Goal: Task Accomplishment & Management: Manage account settings

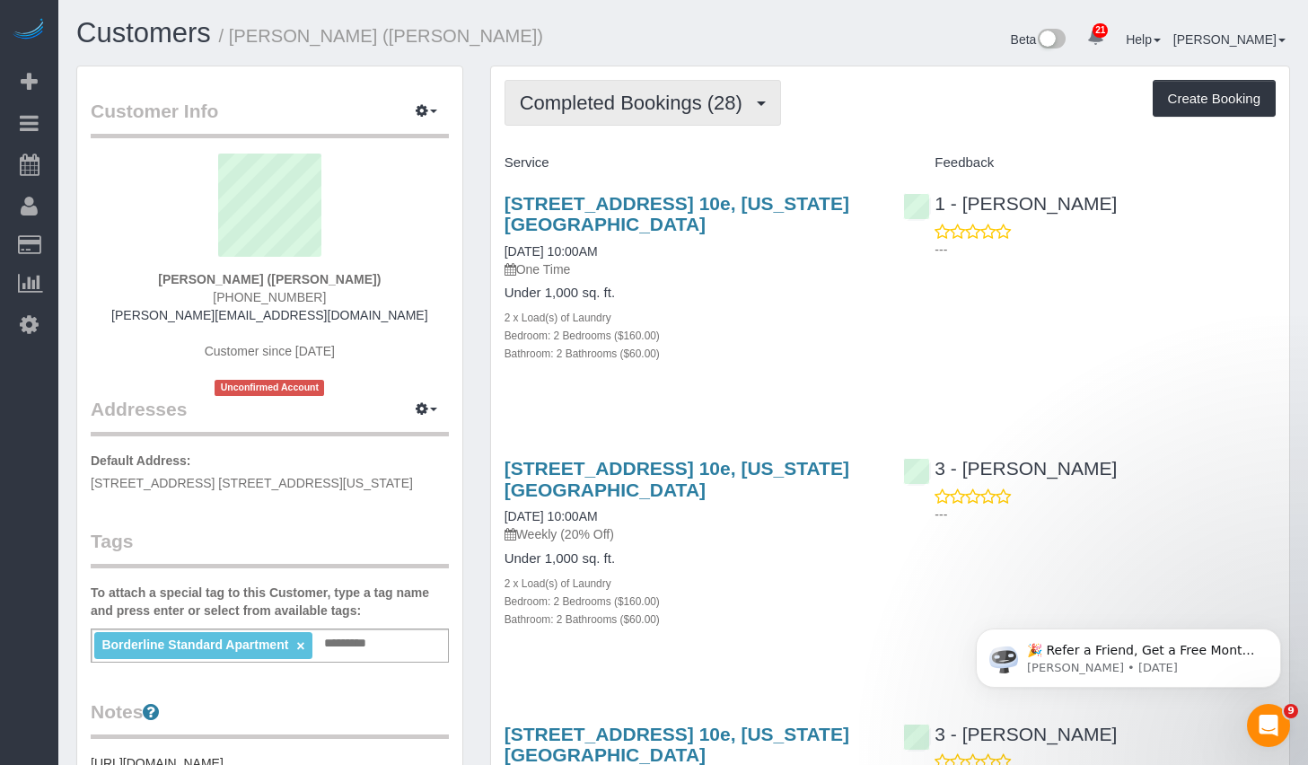
click at [673, 104] on span "Completed Bookings (28)" at bounding box center [636, 103] width 232 height 22
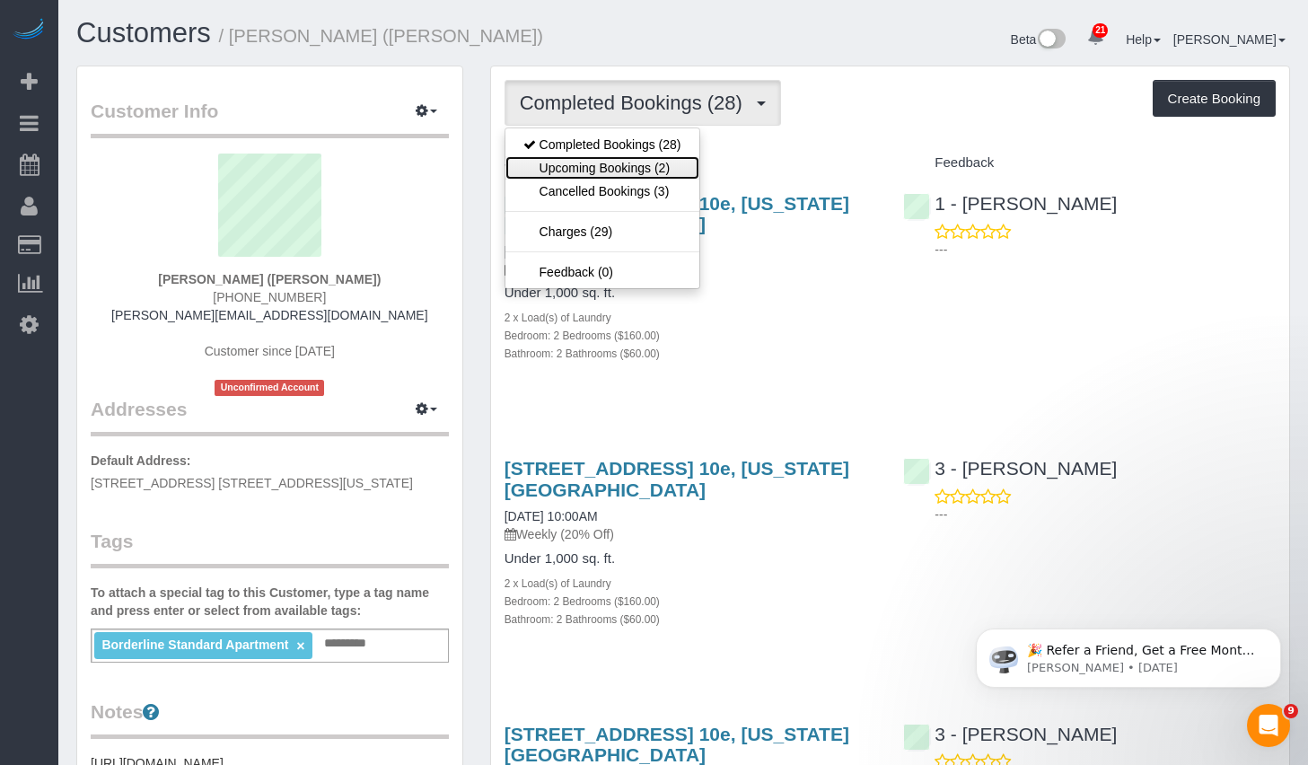
click at [603, 162] on link "Upcoming Bookings (2)" at bounding box center [602, 167] width 194 height 23
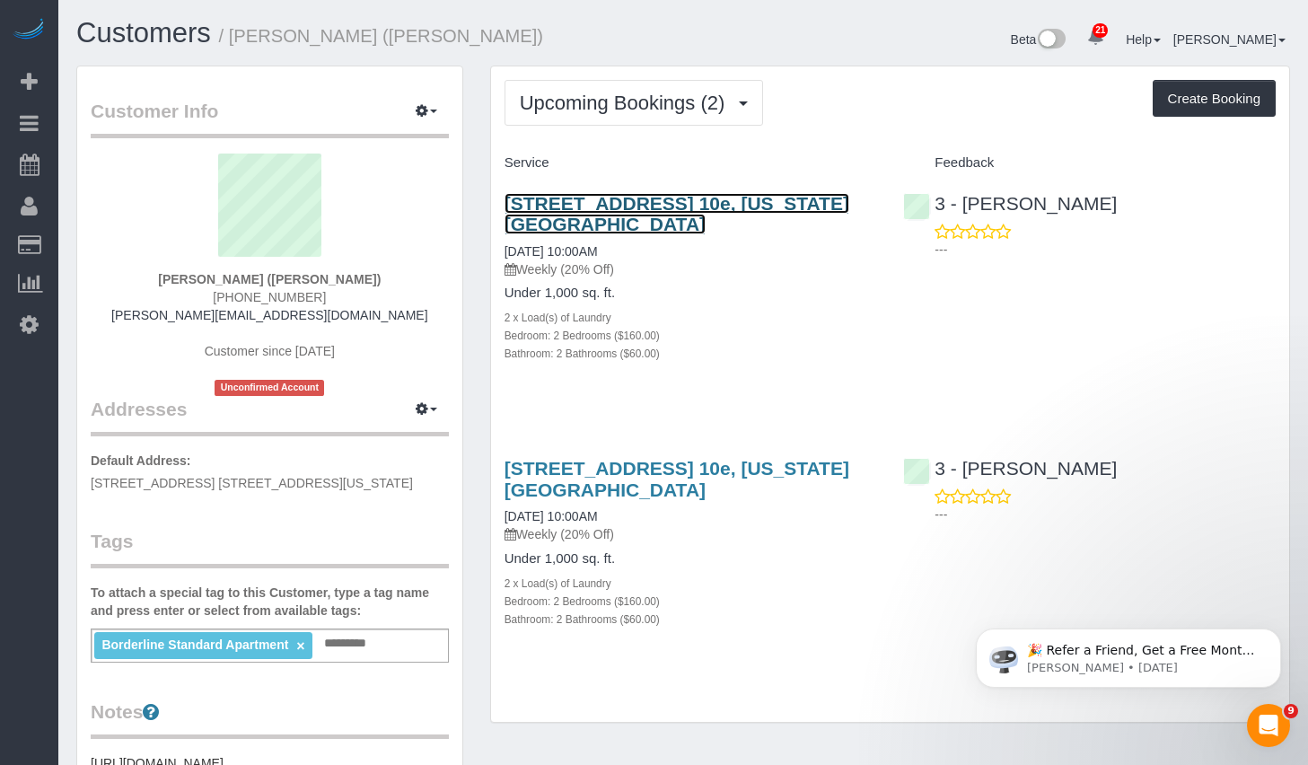
click at [586, 208] on link "[STREET_ADDRESS] 10e, [US_STATE][GEOGRAPHIC_DATA]" at bounding box center [676, 213] width 345 height 41
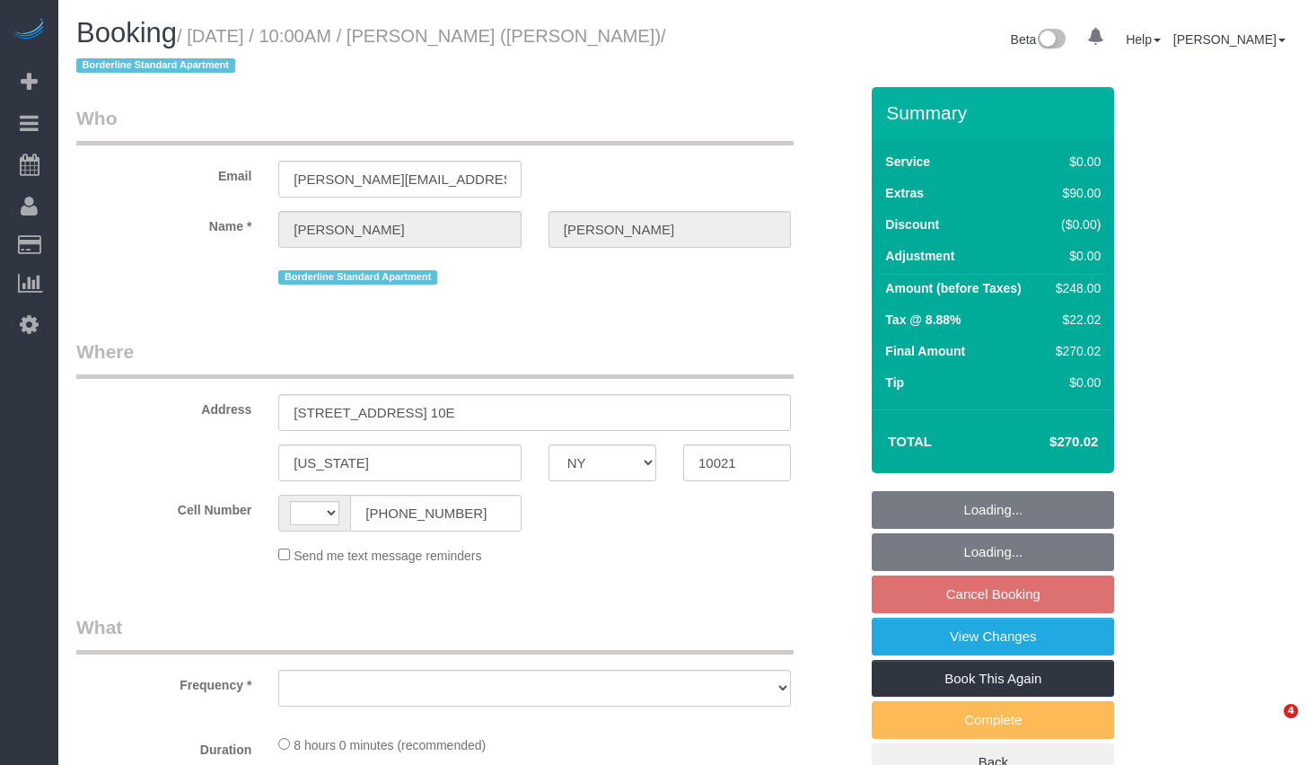
select select "NY"
select select "object:556"
select select "string:stripe-pm_1R58S94VGloSiKo7oTDM75CS"
select select "number:57"
select select "number:73"
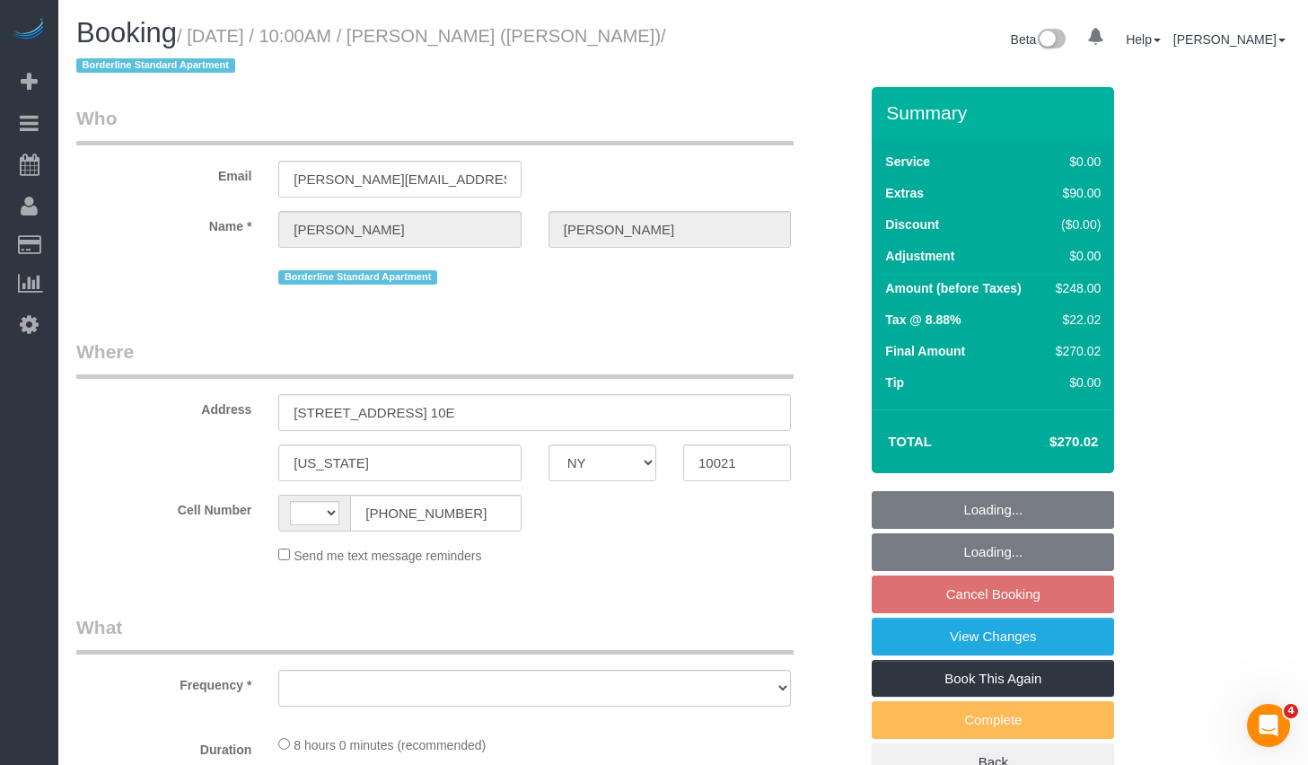
select select "number:15"
select select "number:6"
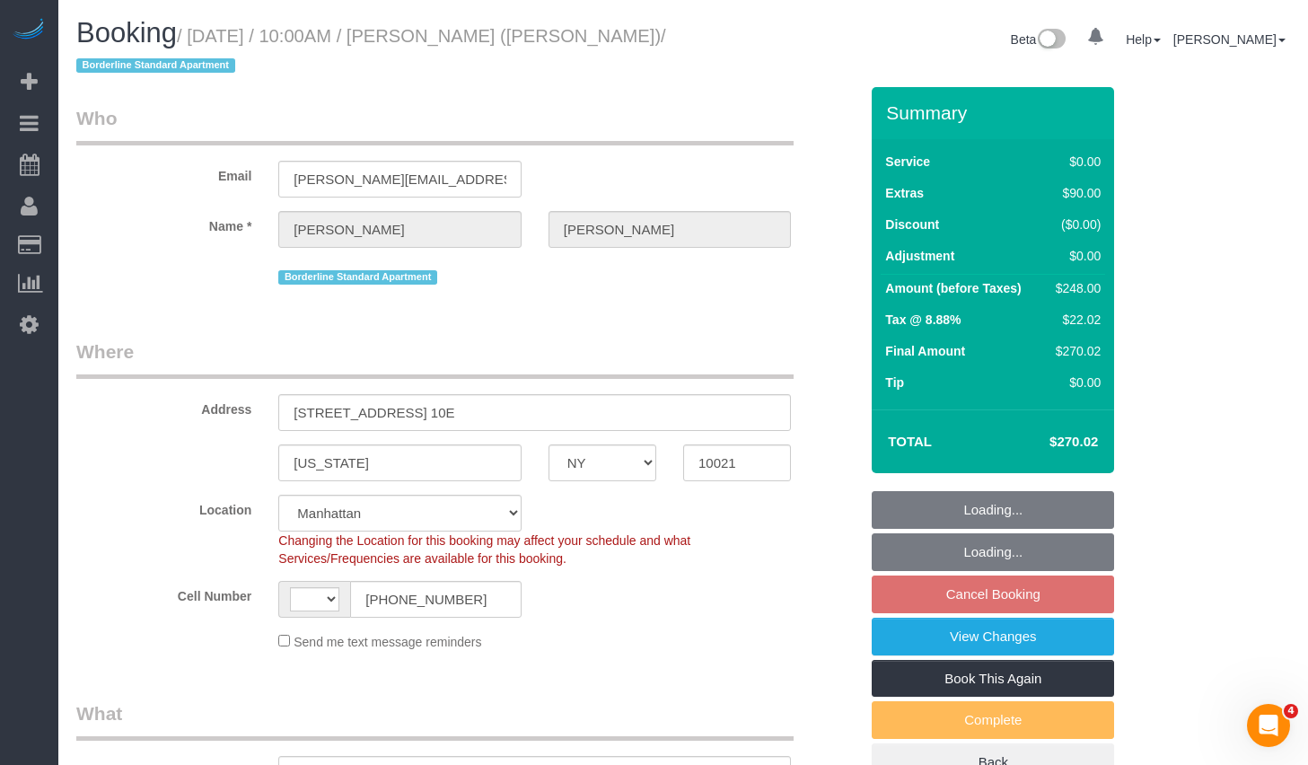
select select "string:US"
select select "2"
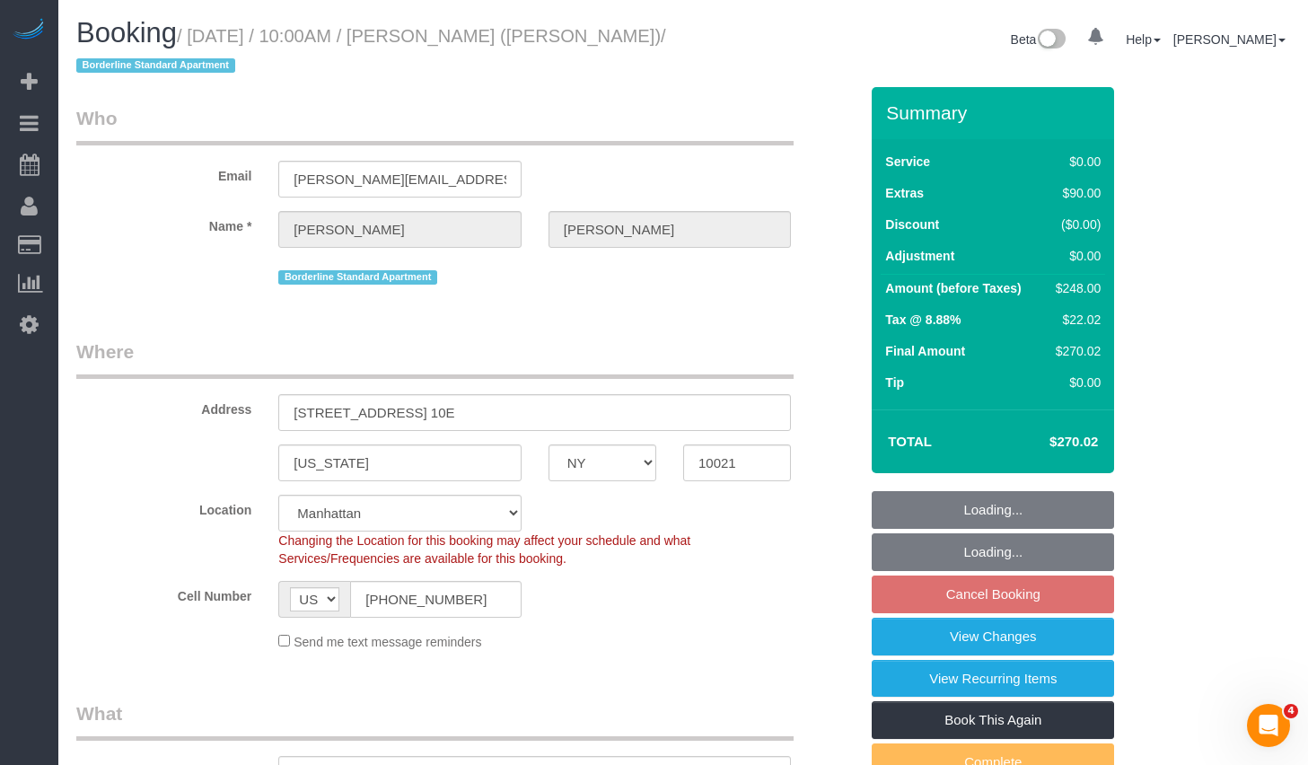
select select "object:1063"
select select "spot3"
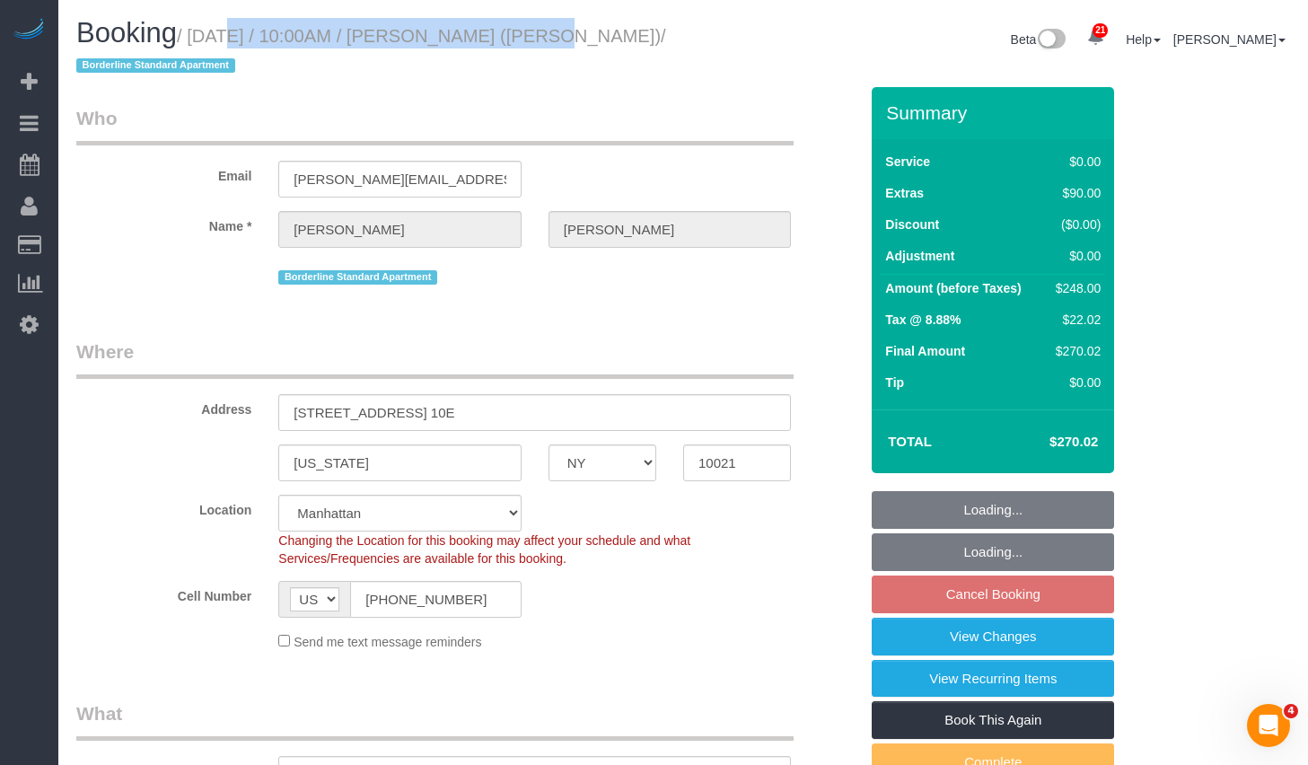
select select "2"
drag, startPoint x: 205, startPoint y: 35, endPoint x: 600, endPoint y: 39, distance: 395.0
click at [600, 39] on small "/ September 21, 2025 / 10:00AM / Johanna Goetze (Peter Harrington) / Borderline…" at bounding box center [371, 51] width 590 height 50
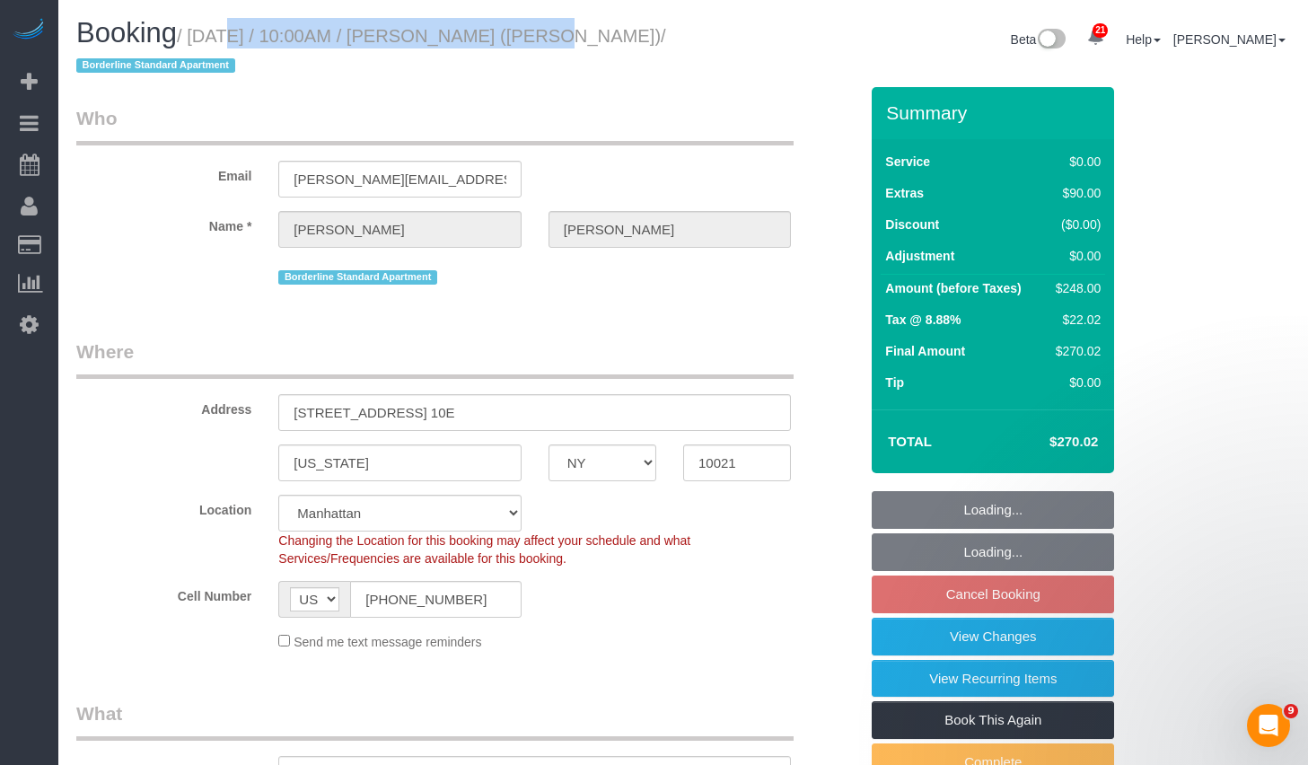
copy small "September 21, 2025 / 10:00AM / Johanna Goetze"
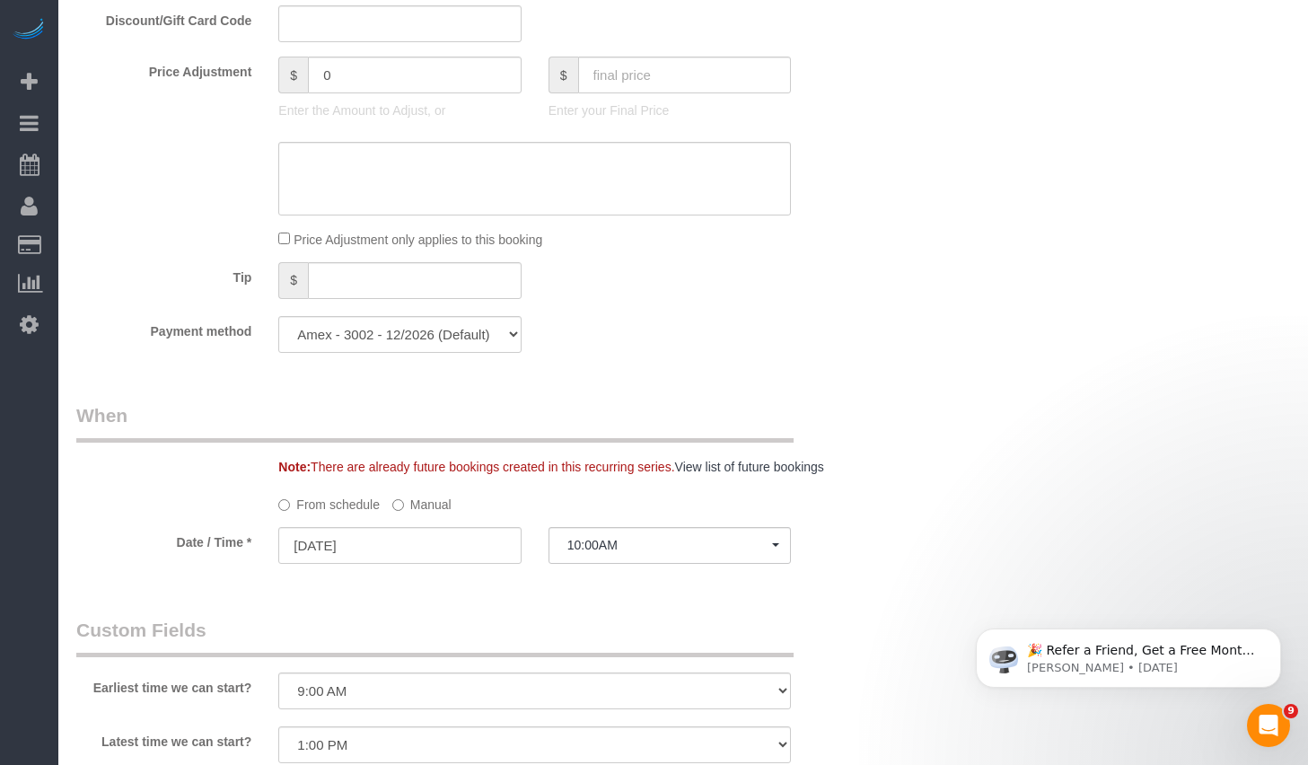
scroll to position [1705, 0]
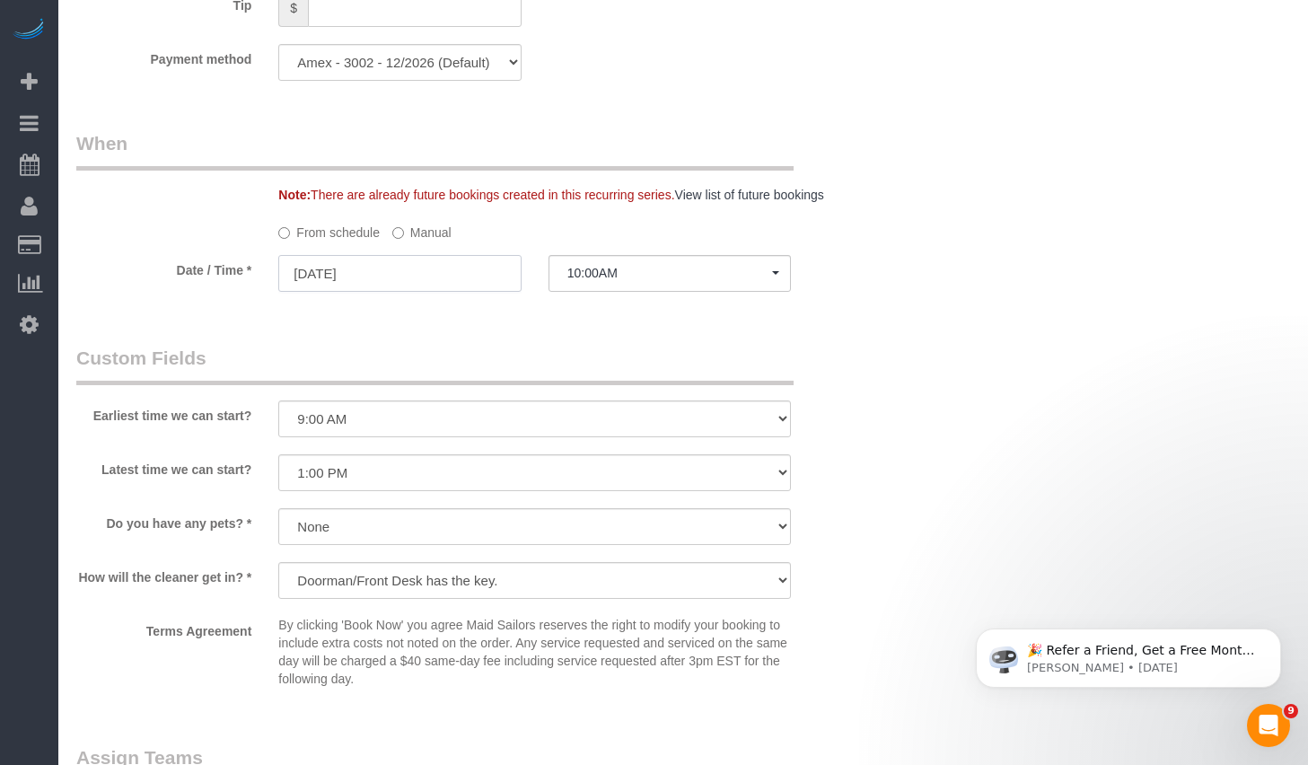
click at [453, 274] on input "09/21/2025" at bounding box center [399, 273] width 242 height 37
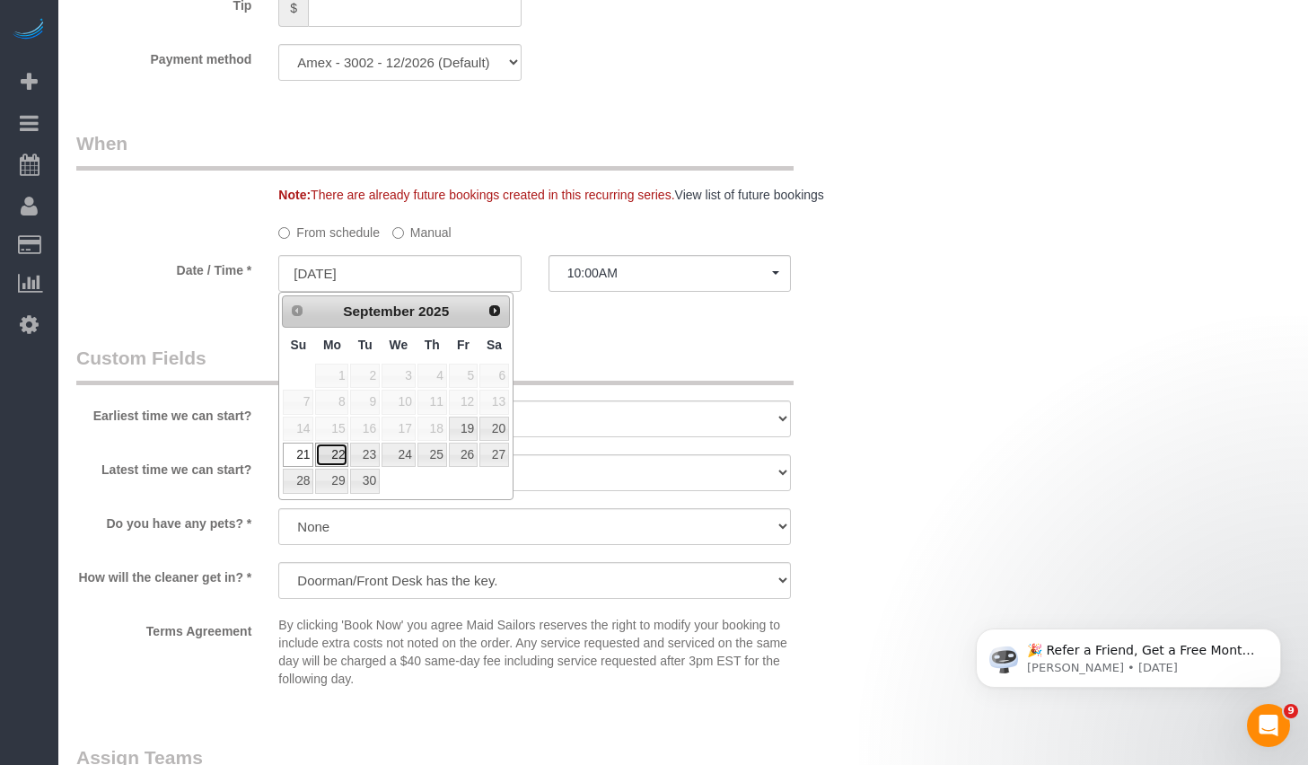
click at [336, 456] on link "22" at bounding box center [331, 454] width 33 height 24
type input "09/22/2025"
select select "spot13"
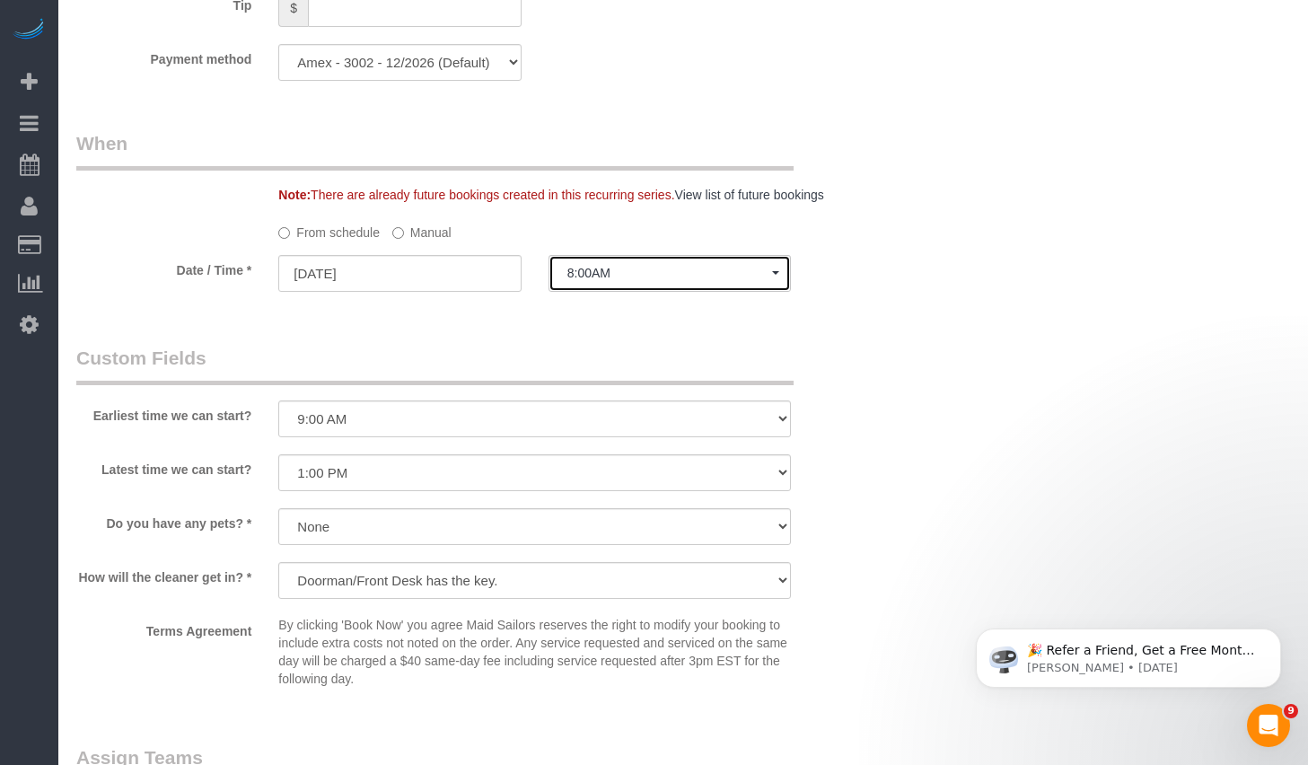
click at [668, 262] on button "8:00AM" at bounding box center [669, 273] width 242 height 37
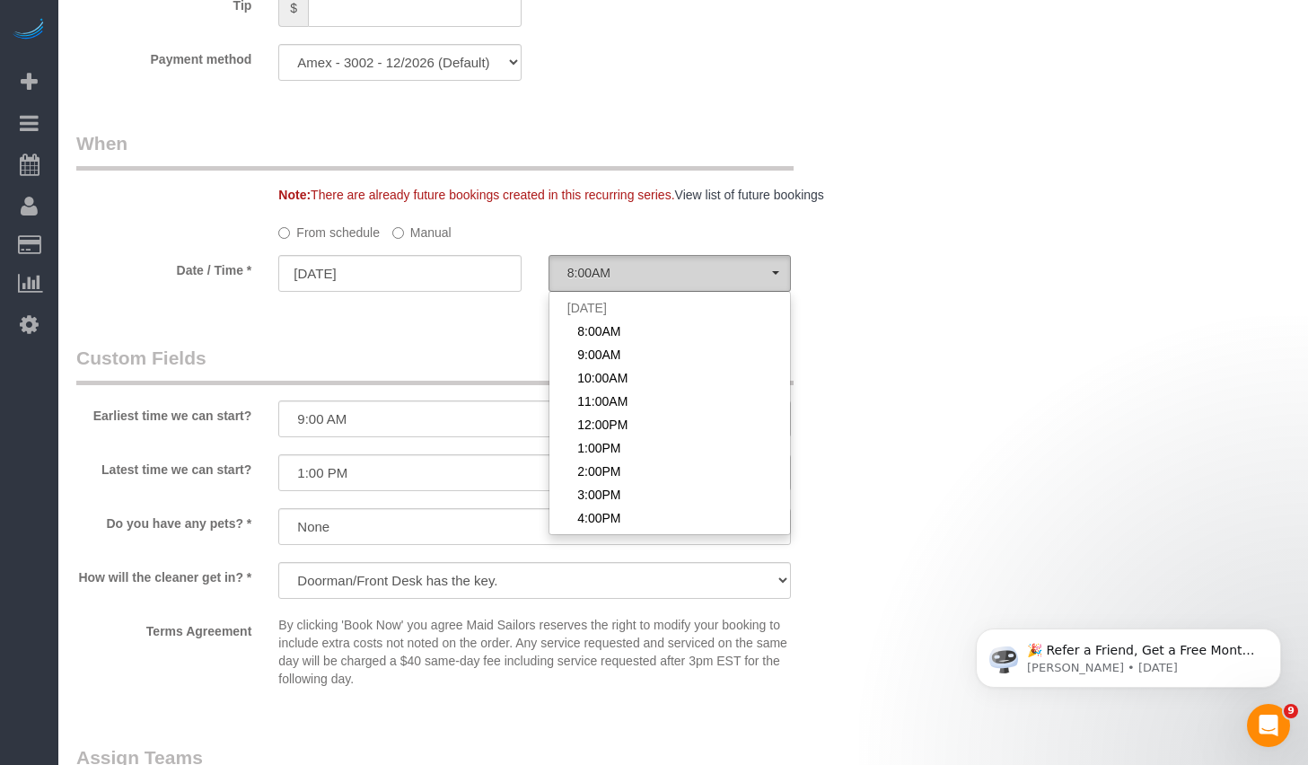
scroll to position [239, 0]
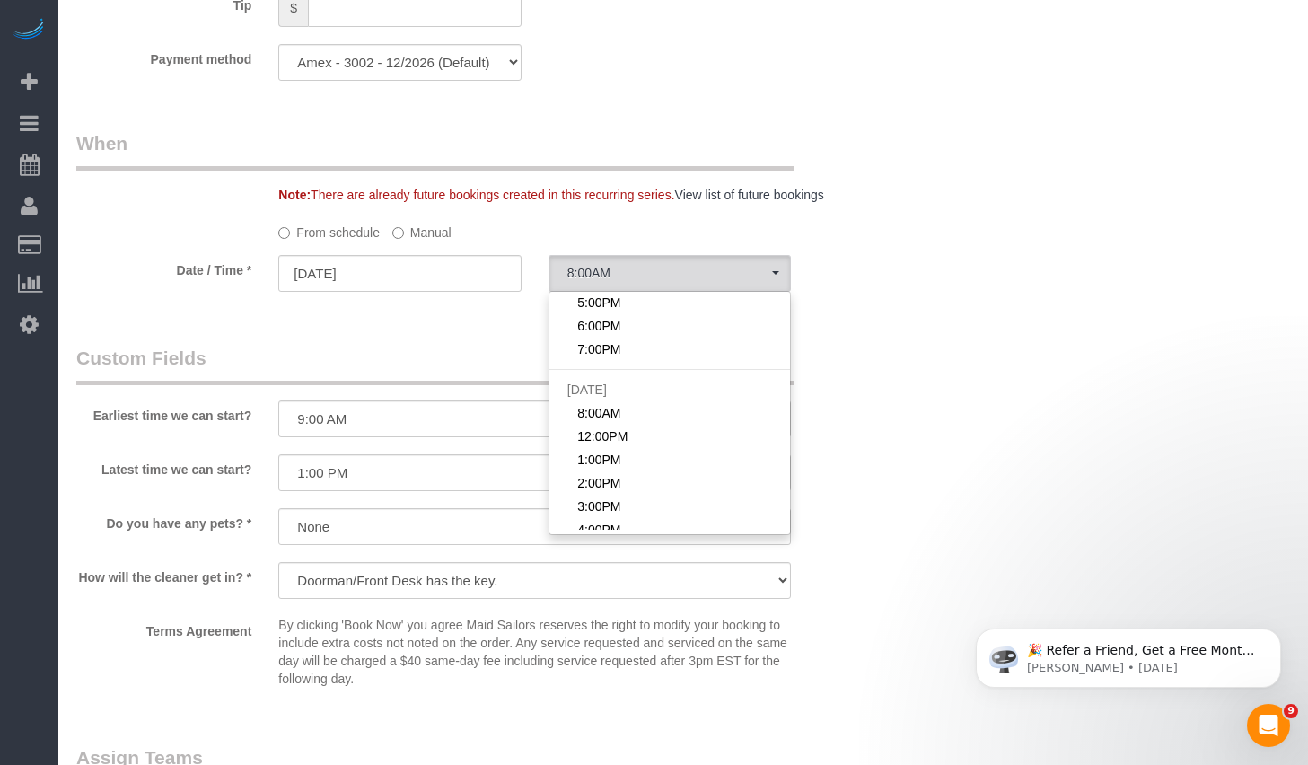
click at [451, 303] on fieldset "When Note: There are already future bookings created in this recurring series. …" at bounding box center [467, 219] width 782 height 179
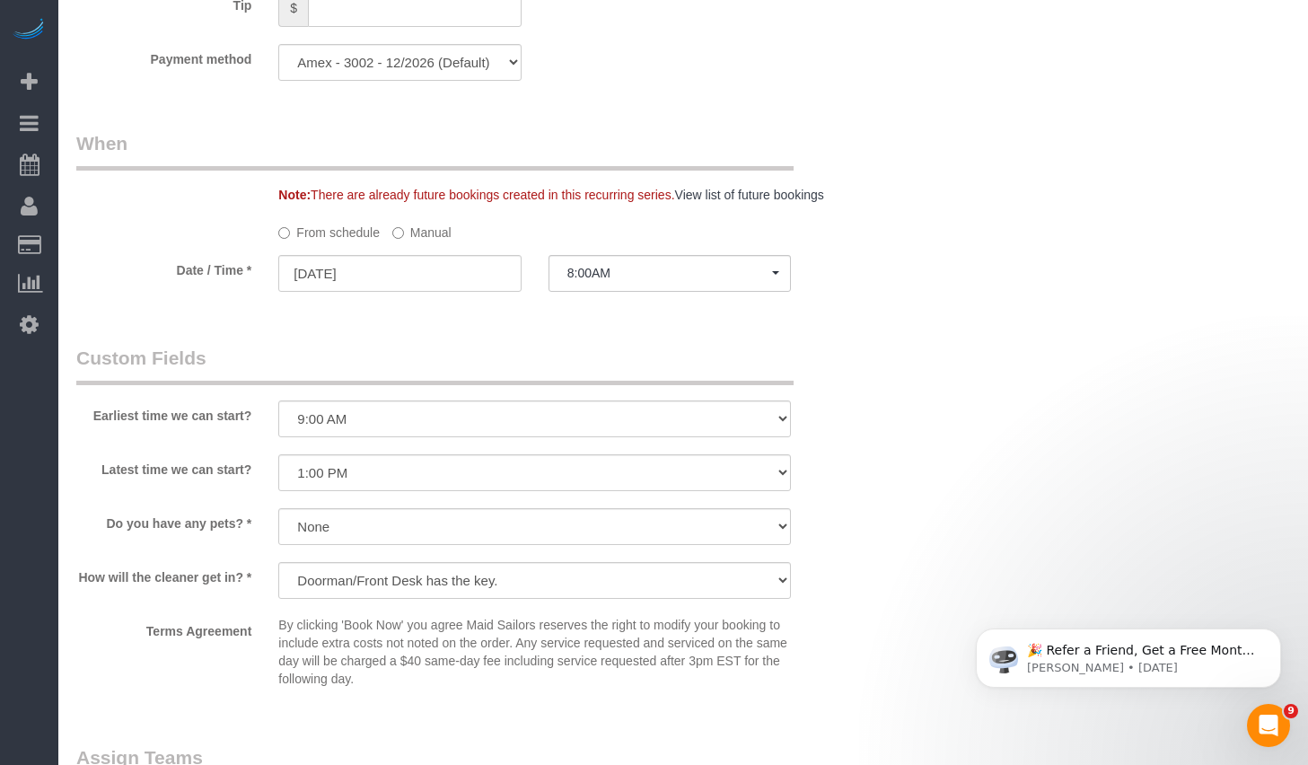
scroll to position [1937, 0]
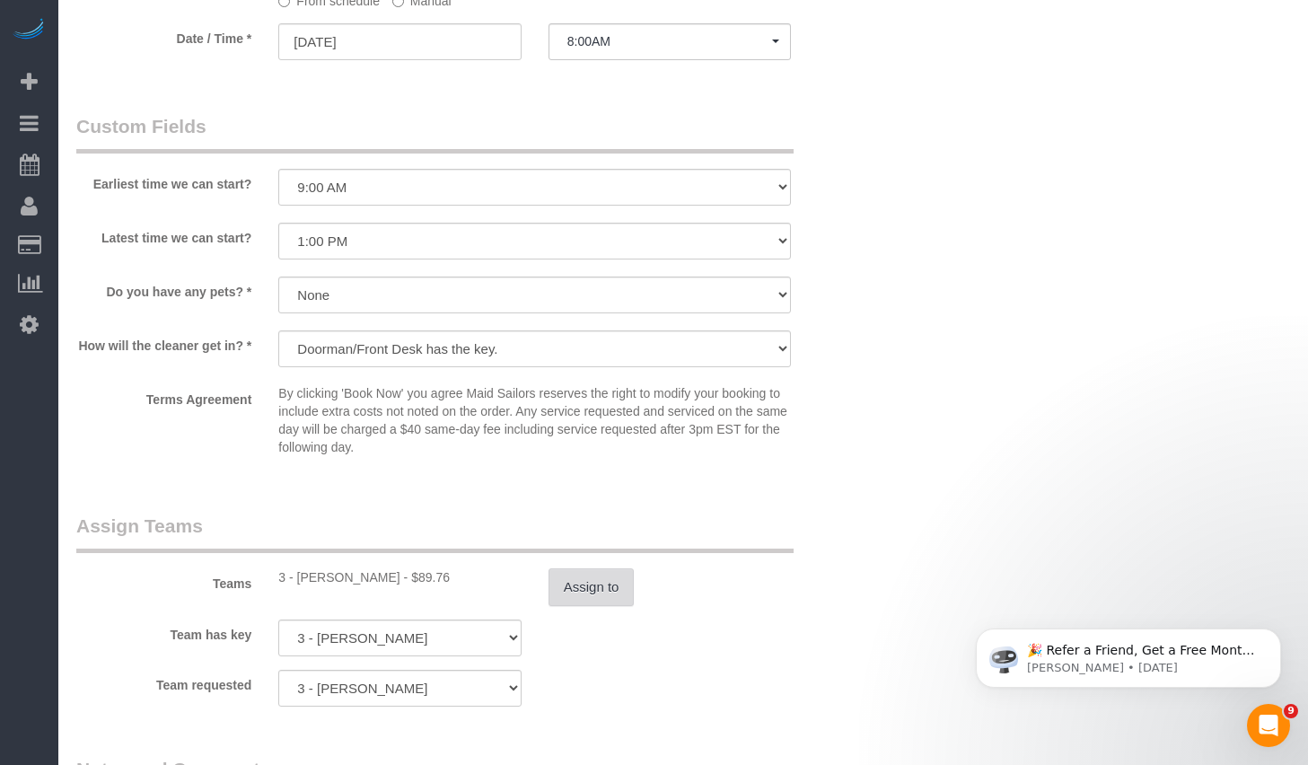
click at [625, 574] on button "Assign to" at bounding box center [591, 587] width 86 height 38
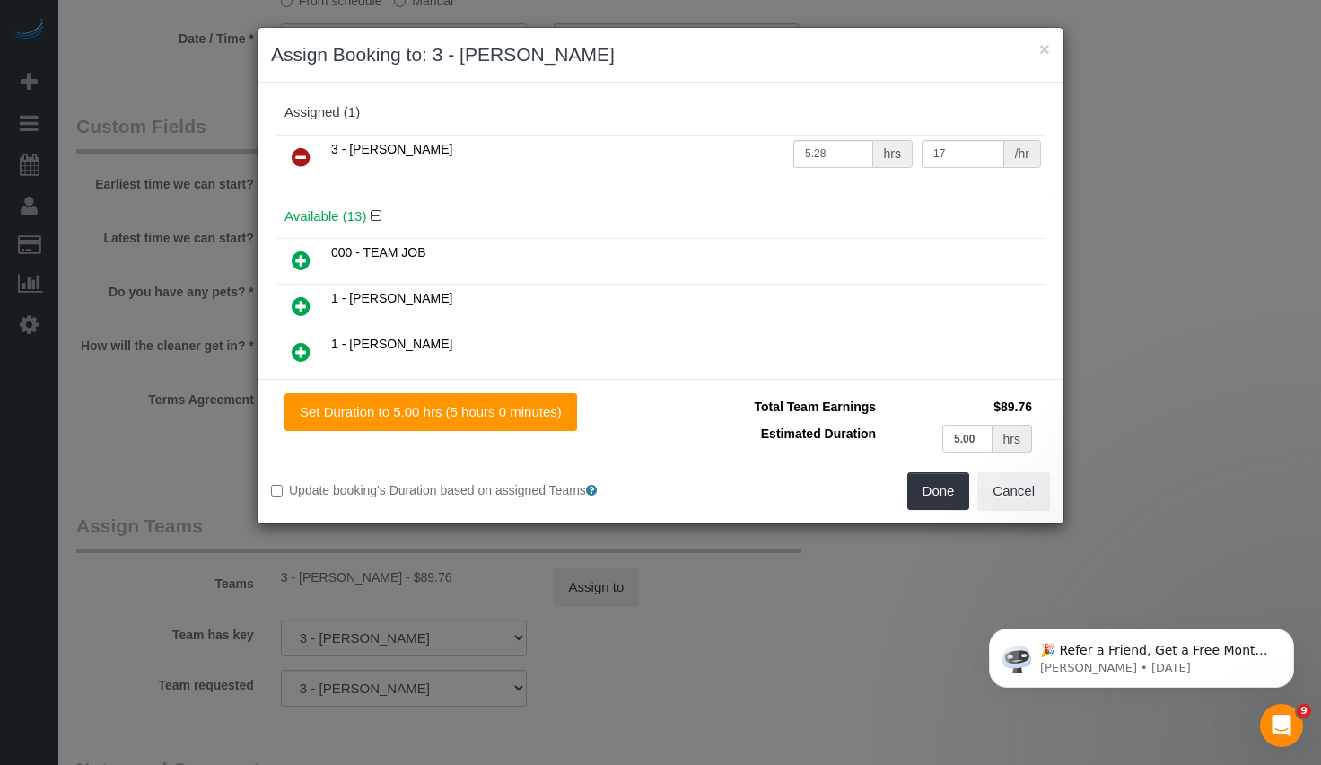
click at [311, 153] on link at bounding box center [301, 158] width 42 height 36
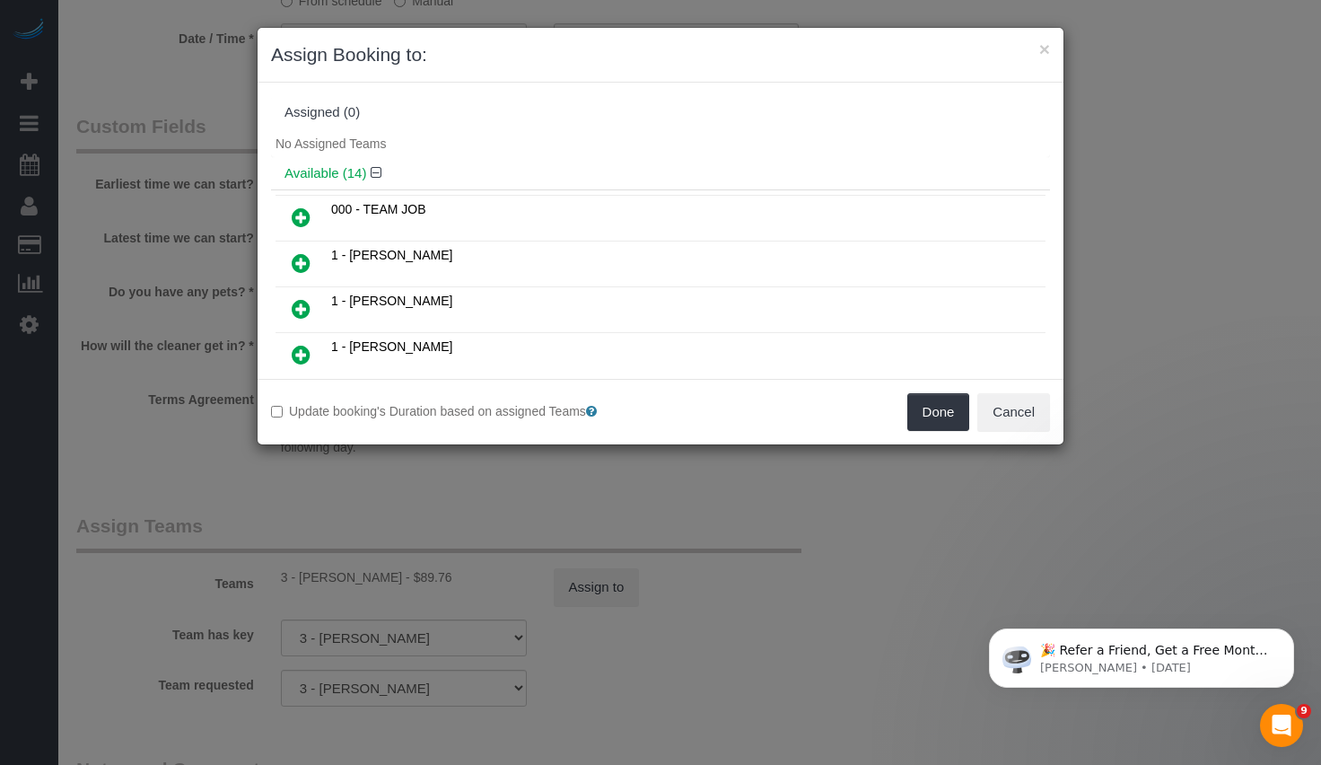
click at [952, 364] on td "1 - Julian Talavera" at bounding box center [686, 356] width 719 height 46
click at [945, 417] on button "Done" at bounding box center [938, 412] width 63 height 38
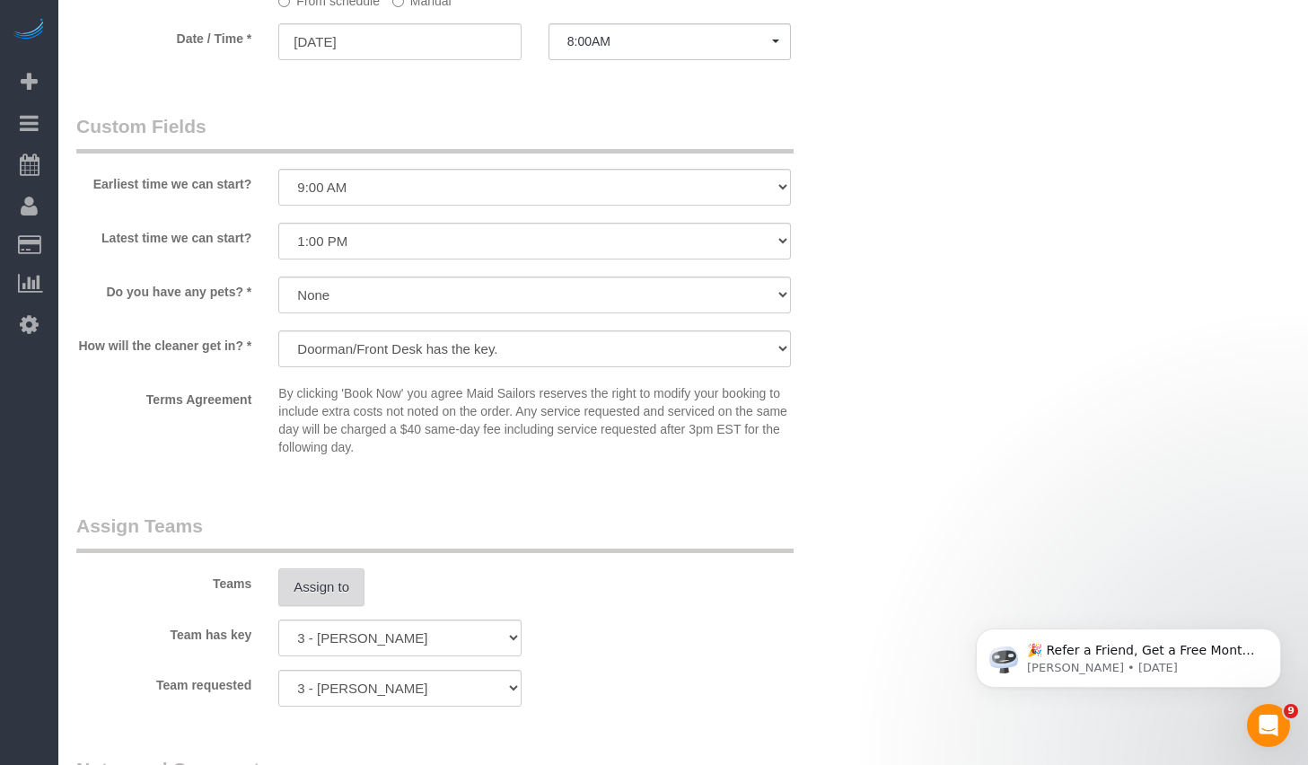
scroll to position [1465, 0]
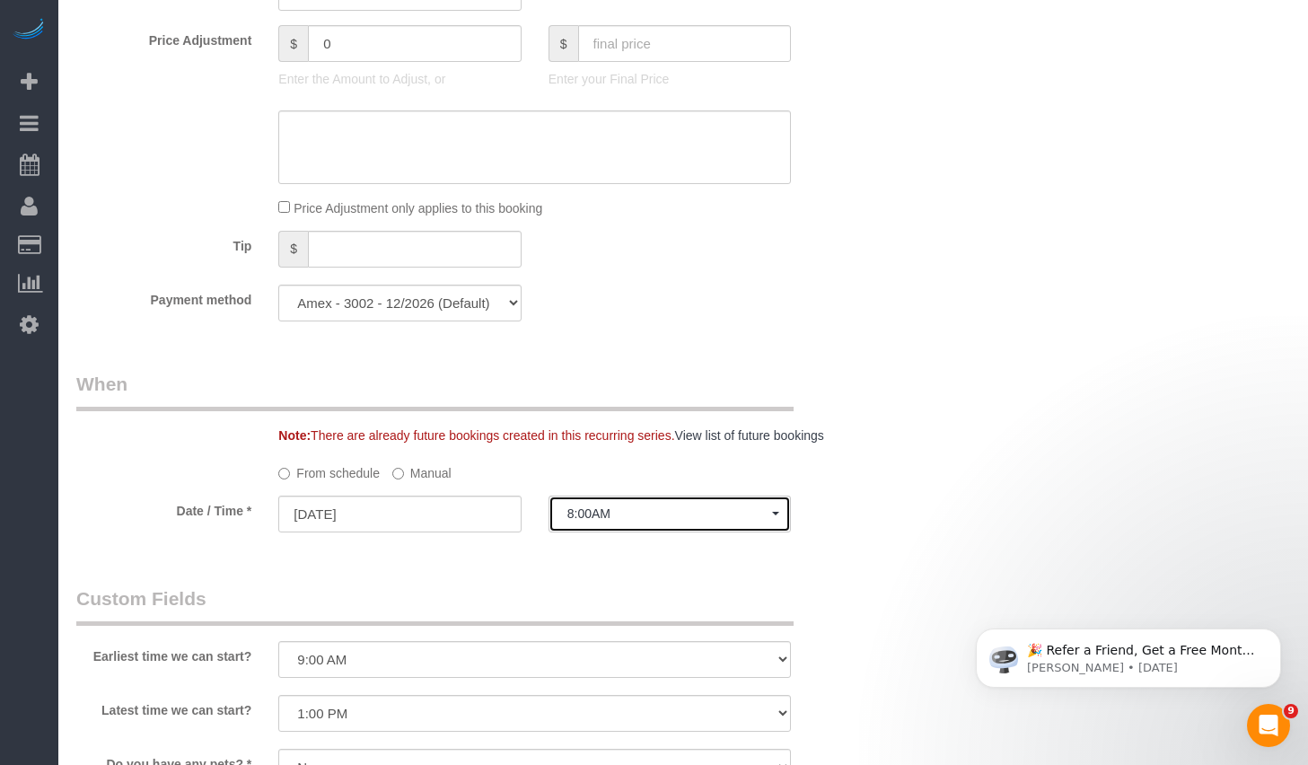
click at [631, 507] on span "8:00AM" at bounding box center [669, 513] width 205 height 14
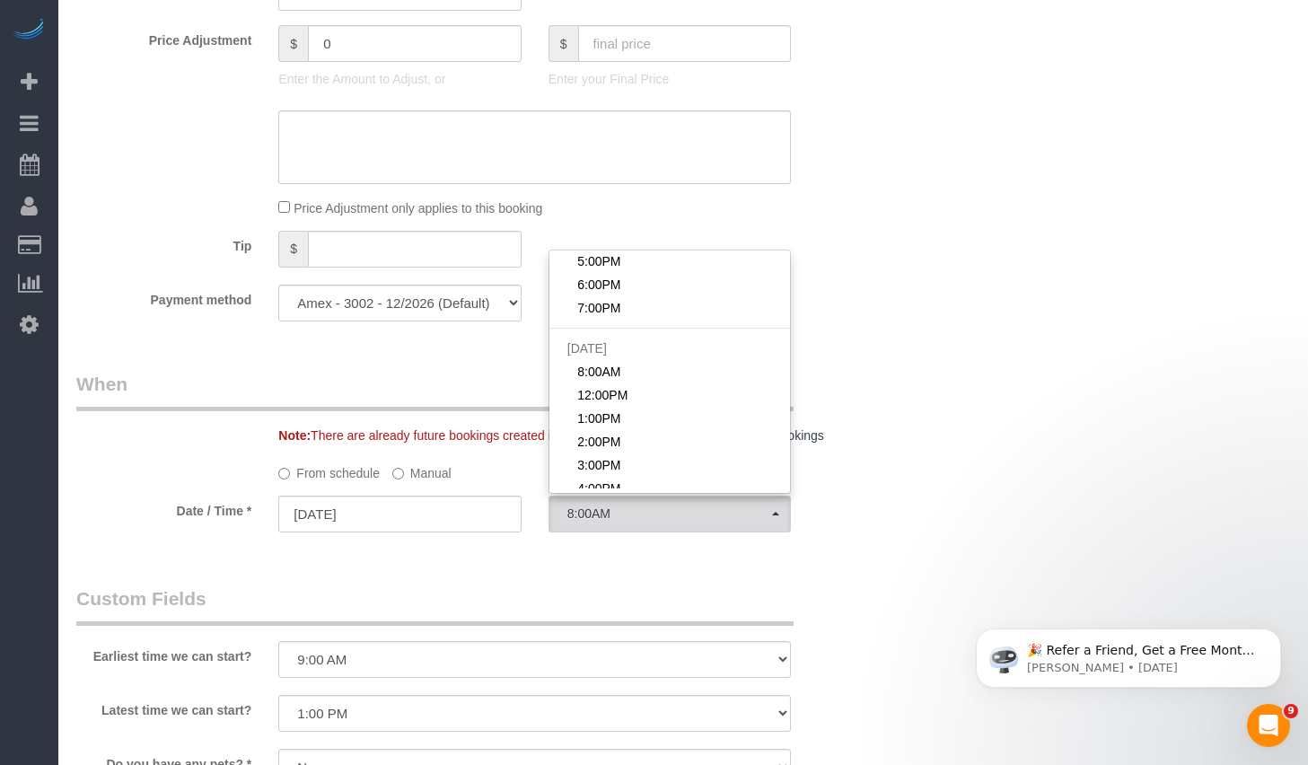
click at [415, 475] on label "Manual" at bounding box center [421, 470] width 59 height 24
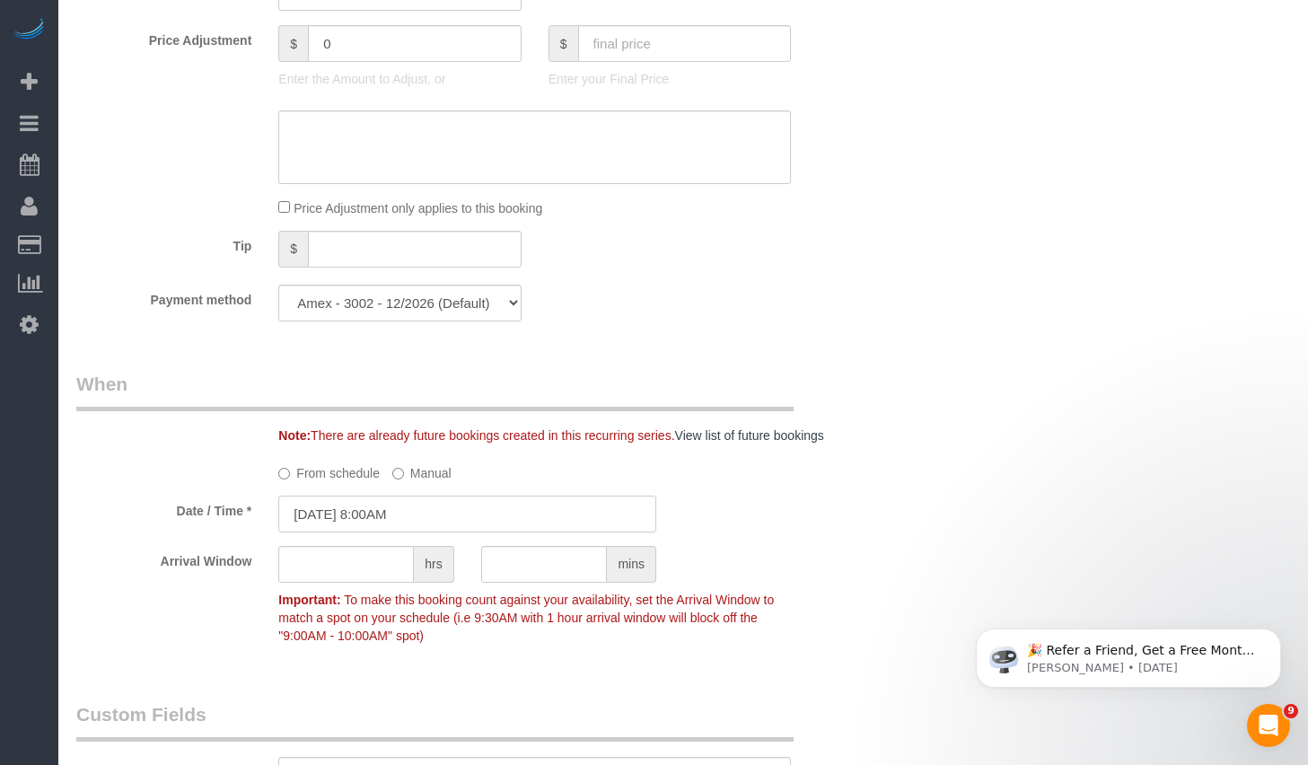
click at [402, 514] on input "09/22/2025 8:00AM" at bounding box center [467, 513] width 378 height 37
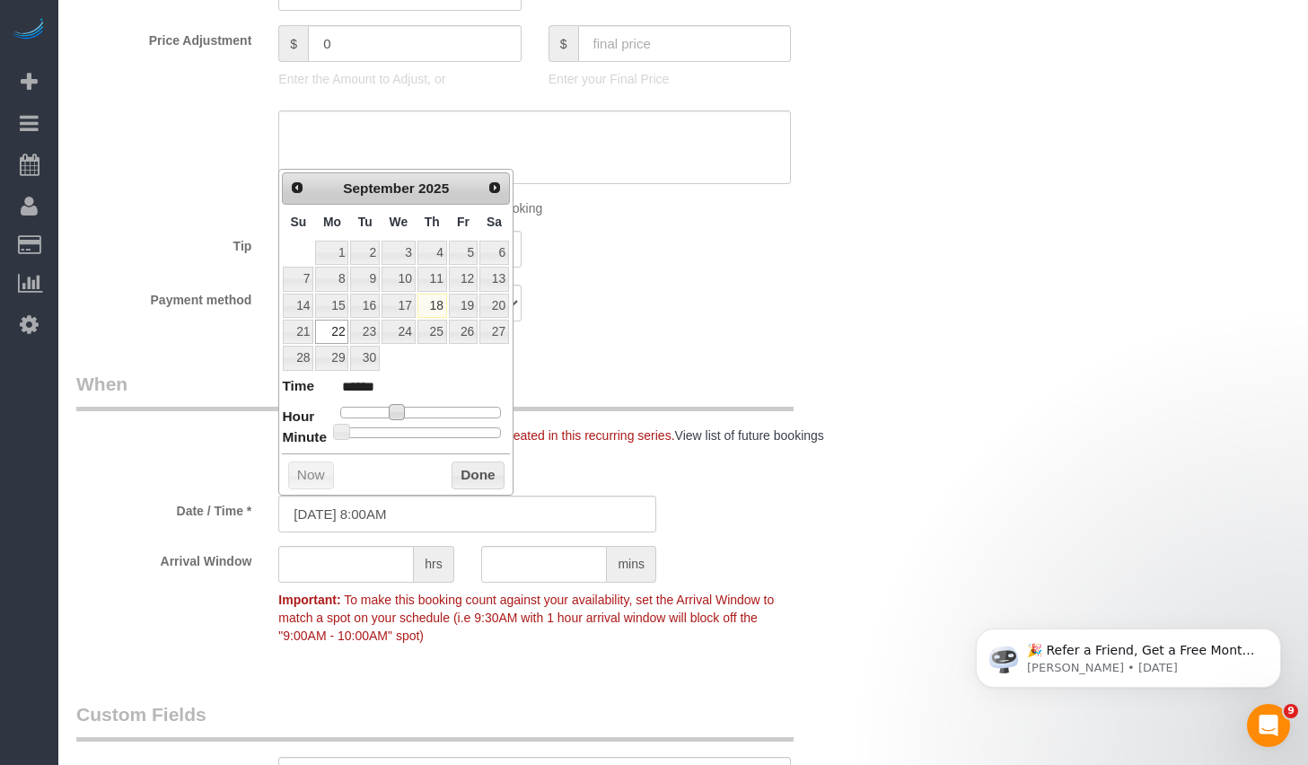
type input "09/22/2025 9:00AM"
type input "******"
type input "[DATE] 10:00AM"
type input "*******"
type input "09/22/2025 11:00AM"
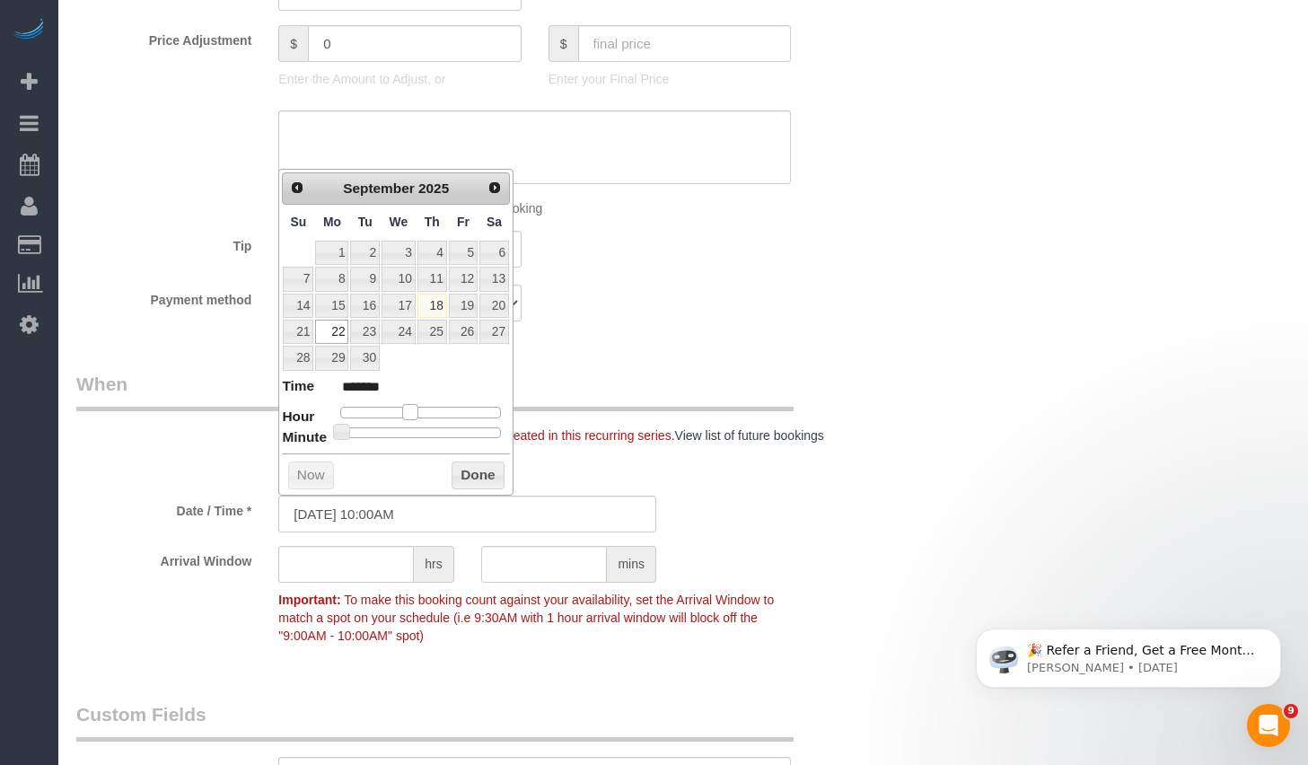
type input "*******"
drag, startPoint x: 397, startPoint y: 410, endPoint x: 416, endPoint y: 416, distance: 19.9
click at [416, 416] on span at bounding box center [417, 412] width 16 height 16
type input "[DATE] 10:00AM"
type input "*******"
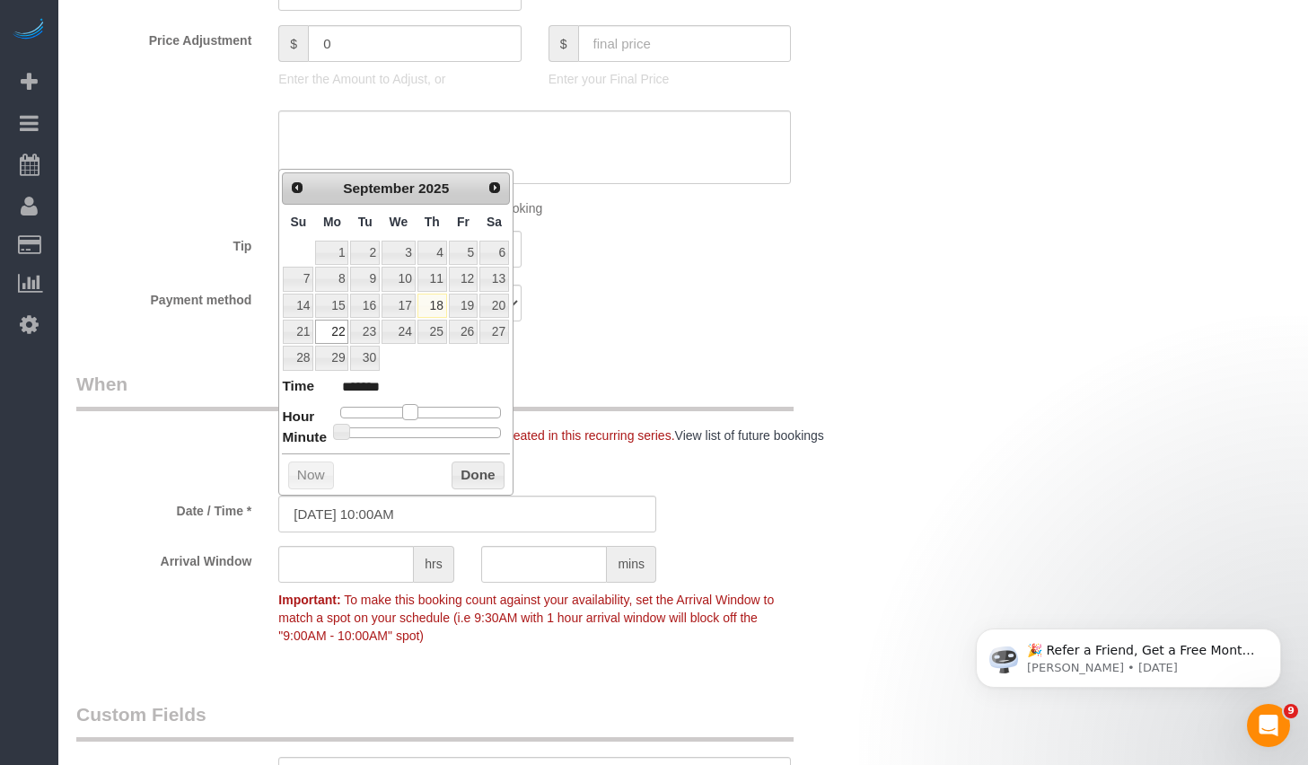
click at [408, 416] on span at bounding box center [410, 412] width 16 height 16
click at [466, 476] on button "Done" at bounding box center [477, 475] width 53 height 29
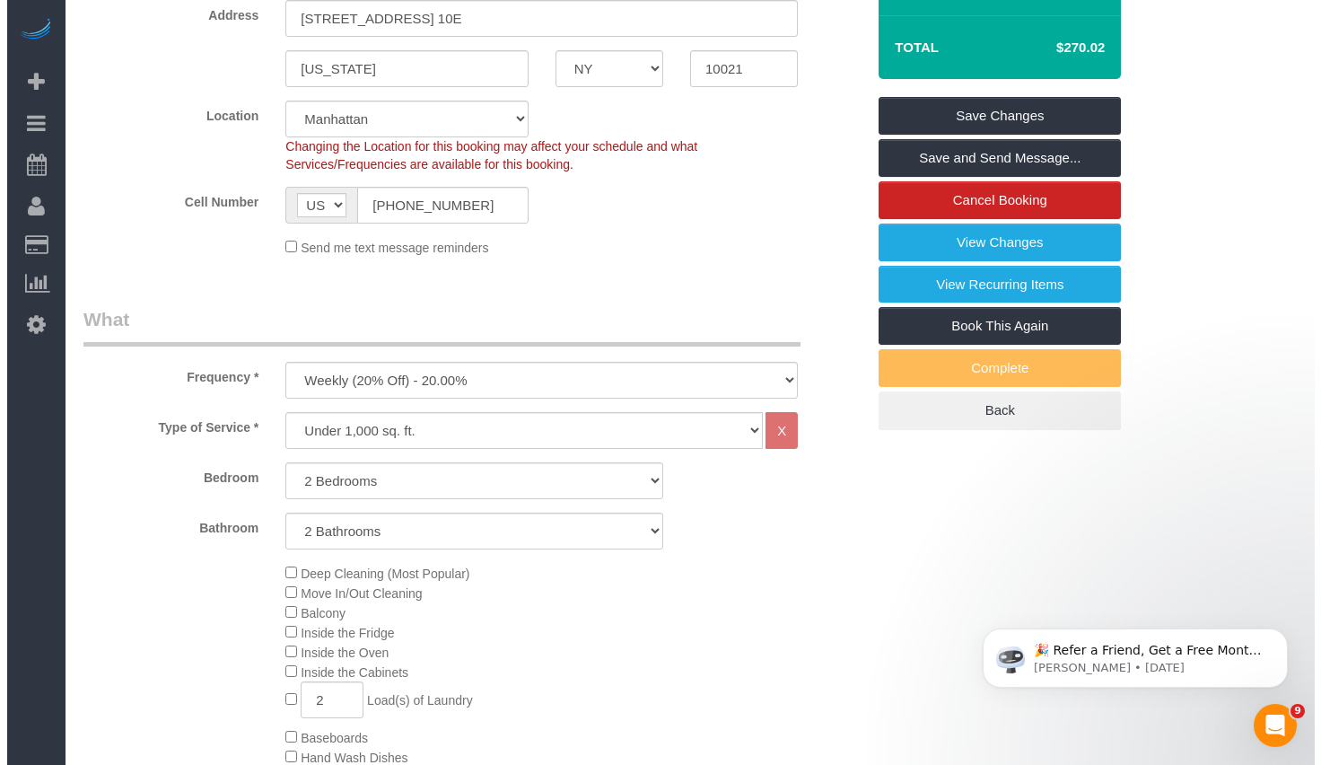
scroll to position [0, 0]
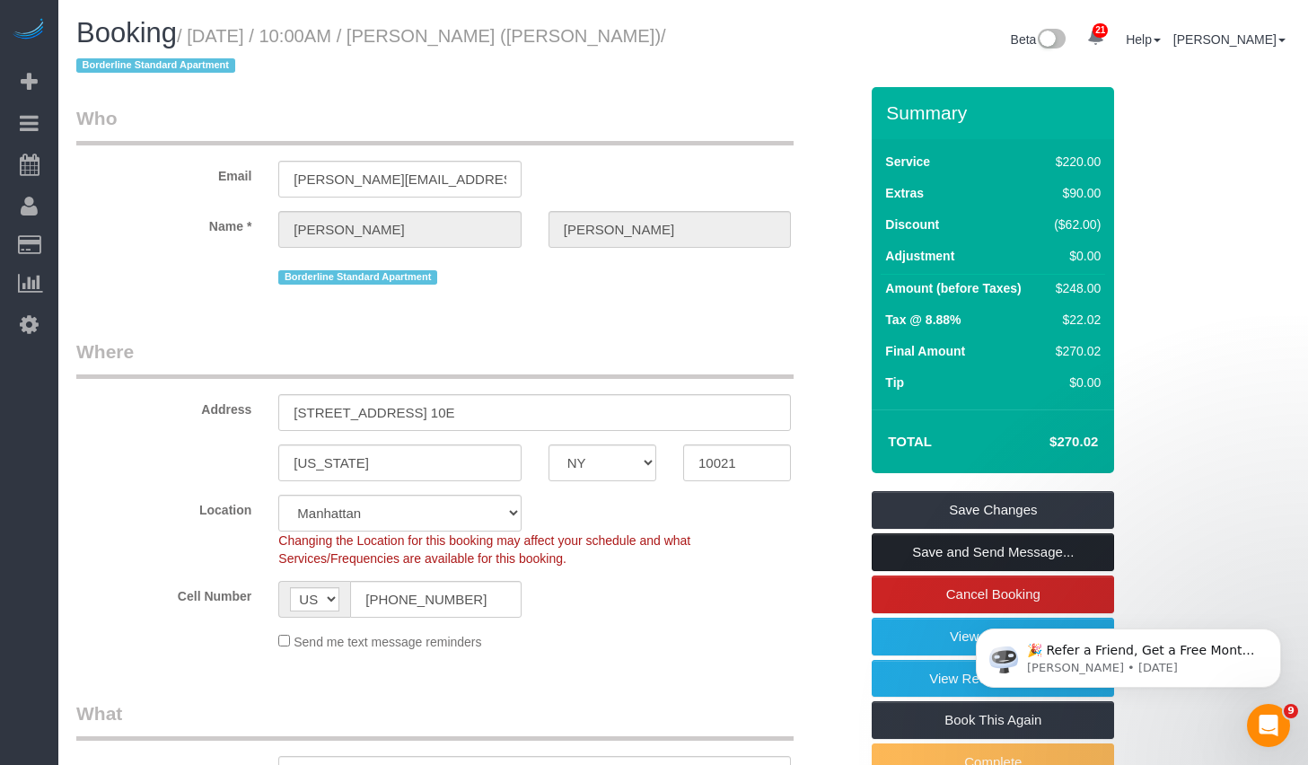
click at [956, 541] on link "Save and Send Message..." at bounding box center [993, 552] width 242 height 38
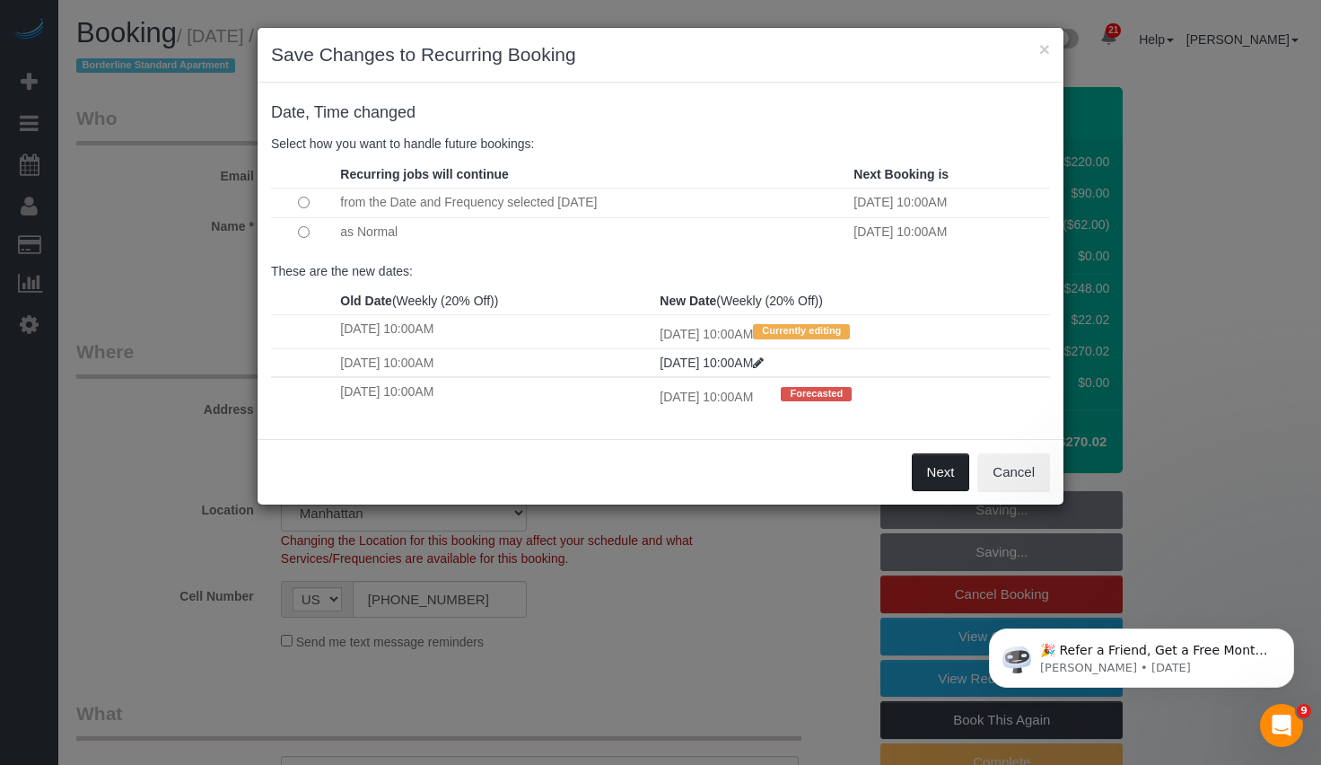
click at [927, 470] on button "Next" at bounding box center [941, 472] width 58 height 38
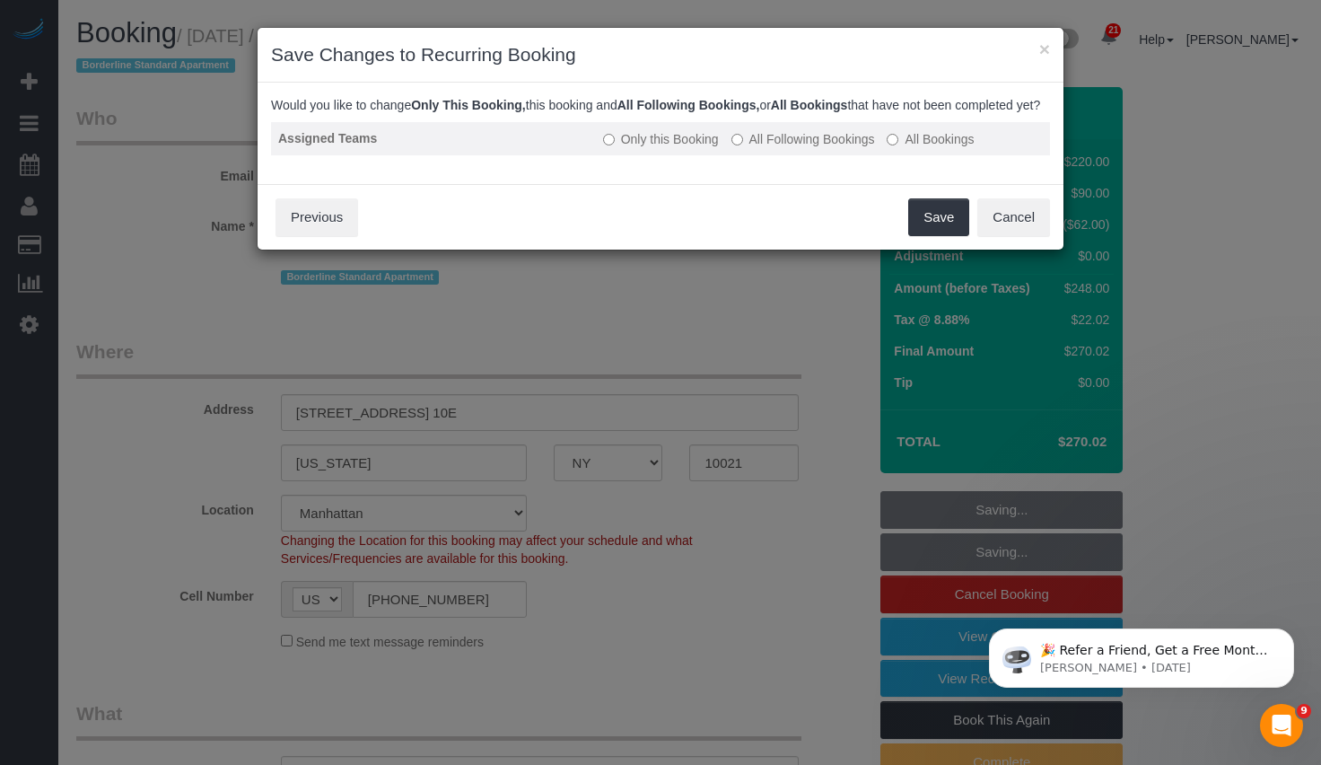
click at [778, 148] on label "All Following Bookings" at bounding box center [804, 139] width 144 height 18
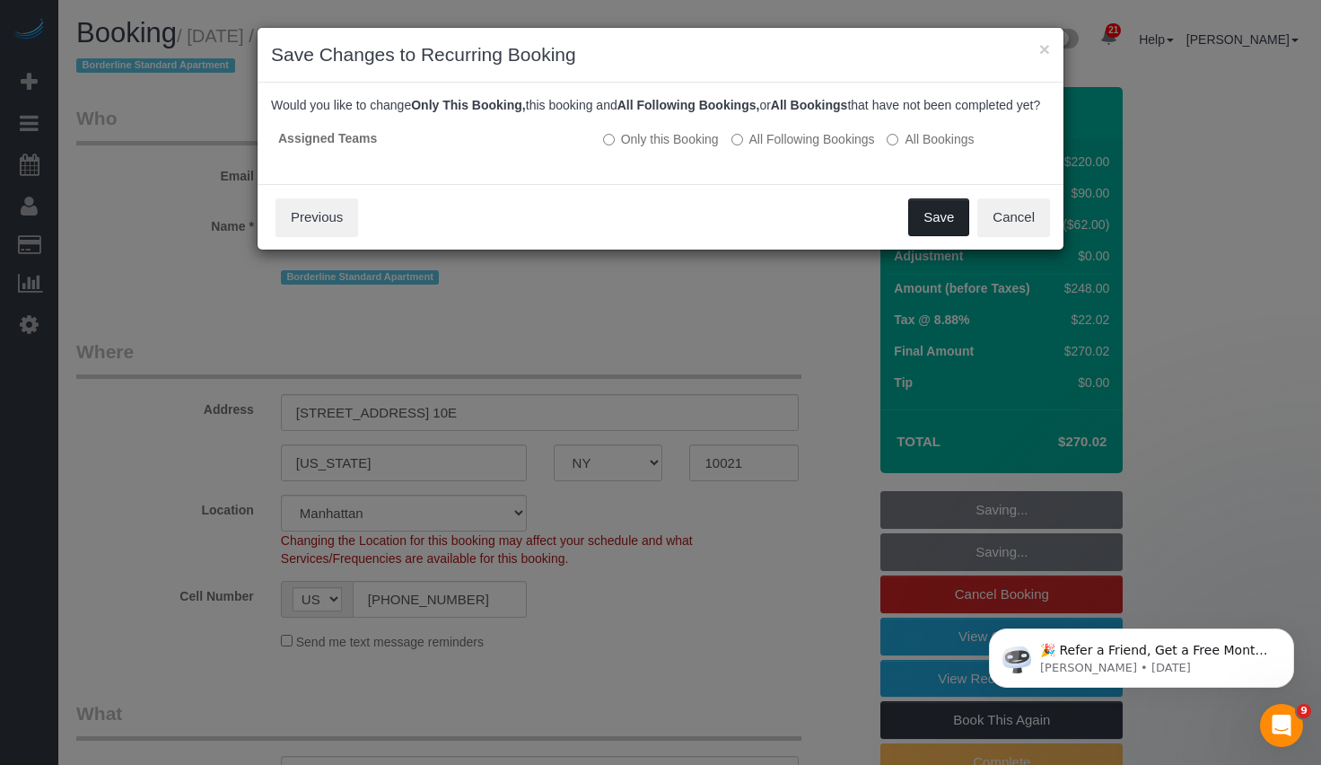
click at [945, 236] on button "Save" at bounding box center [938, 217] width 61 height 38
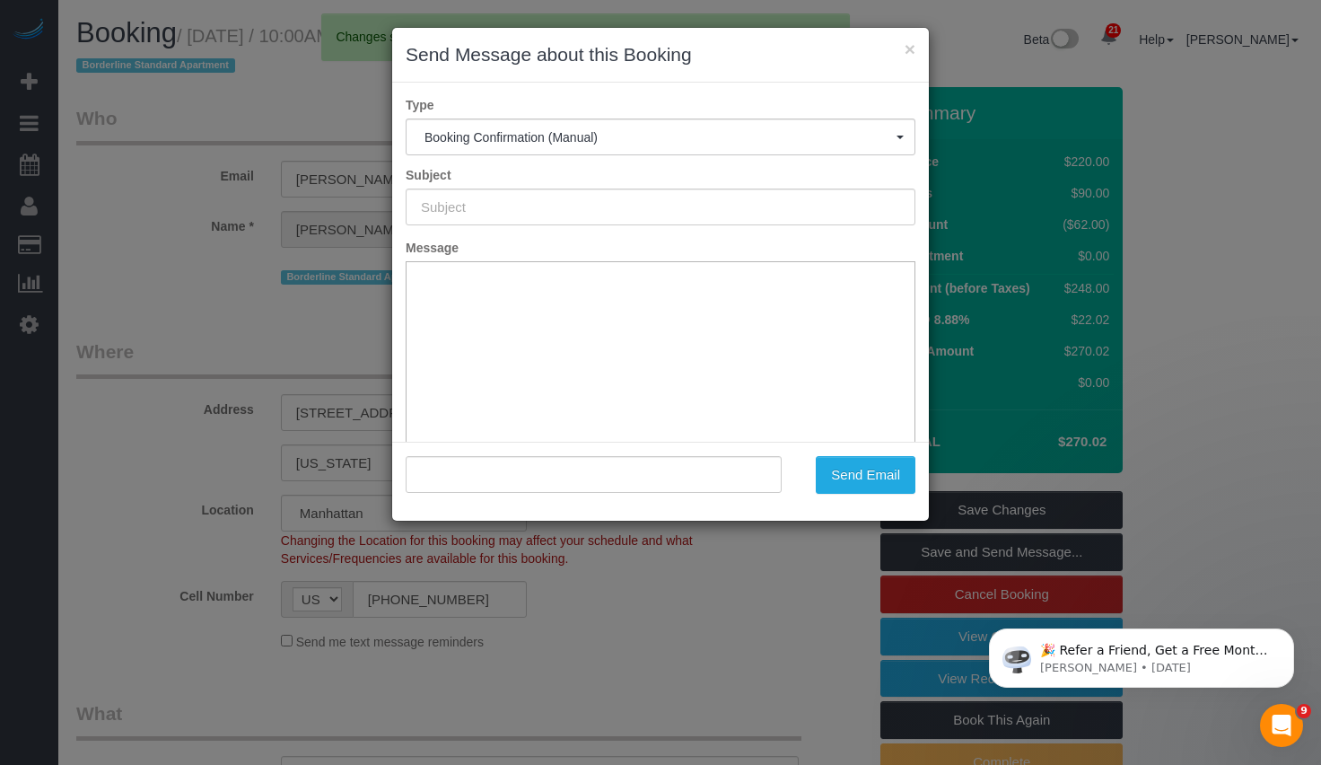
type input "Cleaning Confirmed for 09/22/2025 at 10:00am"
type input ""Johanna Goetze" <johanna@peterharrington.co.uk>"
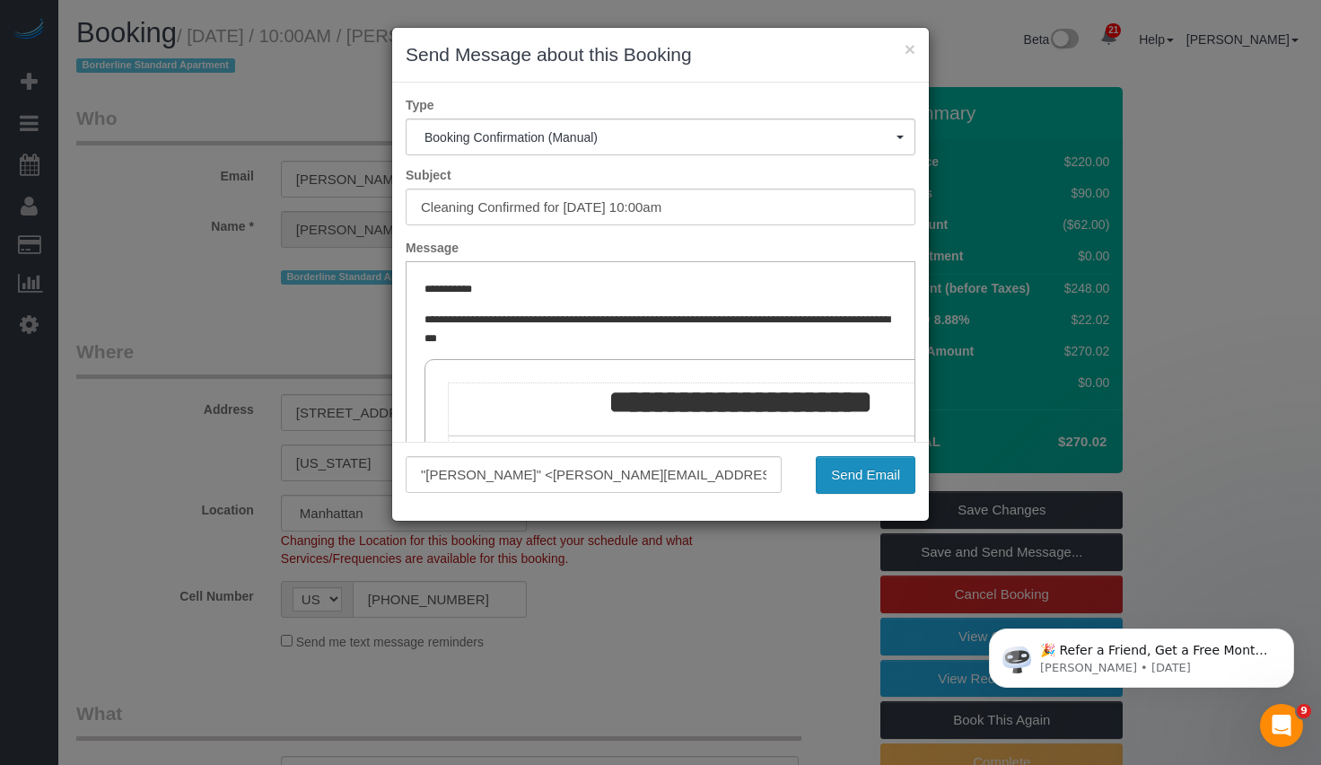
click at [894, 481] on button "Send Email" at bounding box center [866, 475] width 100 height 38
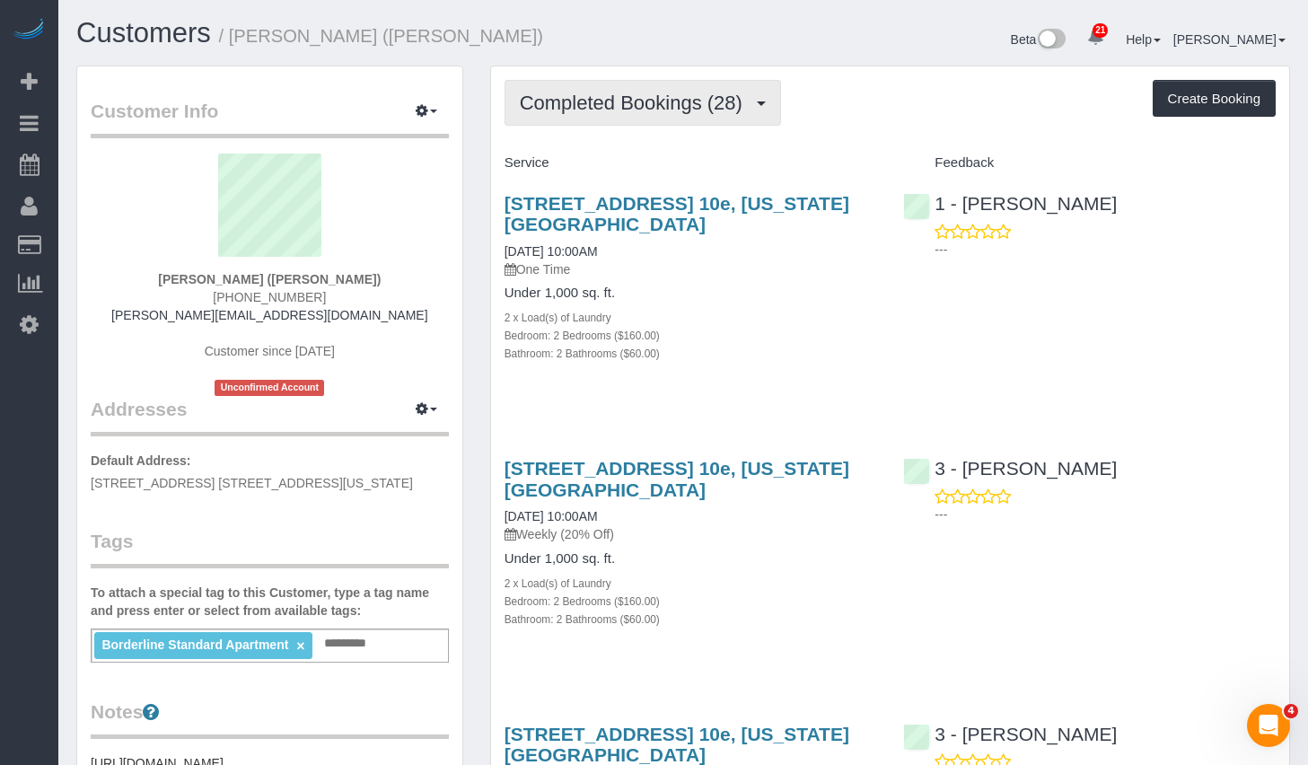
click at [635, 95] on span "Completed Bookings (28)" at bounding box center [636, 103] width 232 height 22
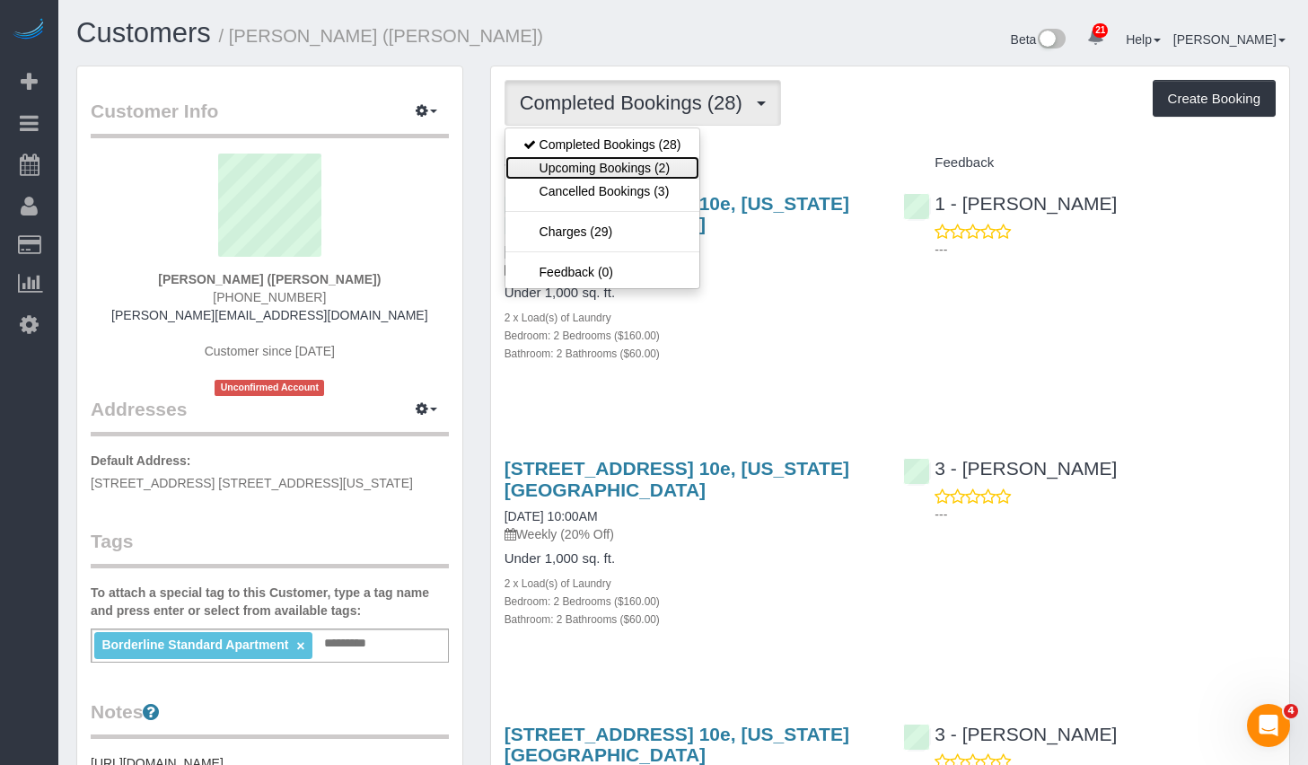
click at [583, 168] on link "Upcoming Bookings (2)" at bounding box center [602, 167] width 194 height 23
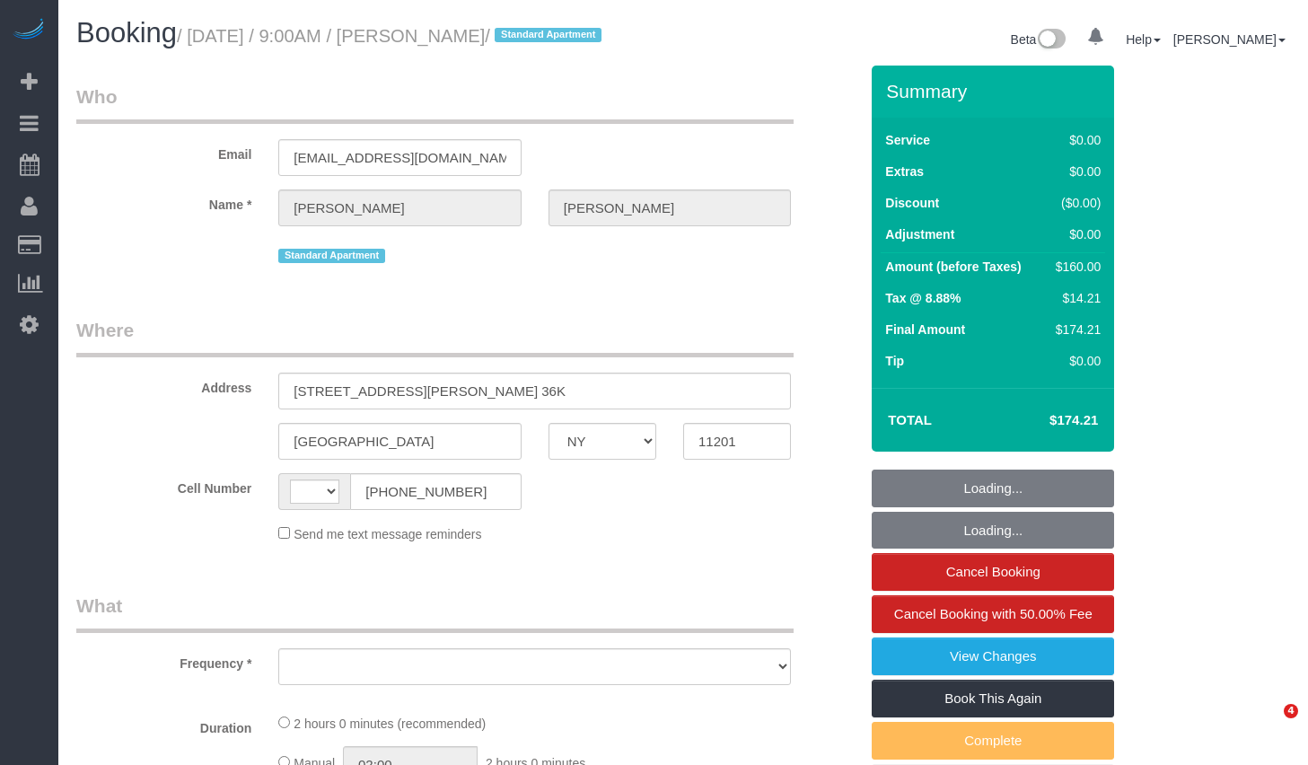
select select "NY"
click at [561, 47] on h1 "Booking / September 18, 2025 / 9:00AM / Kathryn Lovell / Standard Apartment" at bounding box center [372, 33] width 593 height 31
select select "string:US"
select select "object:957"
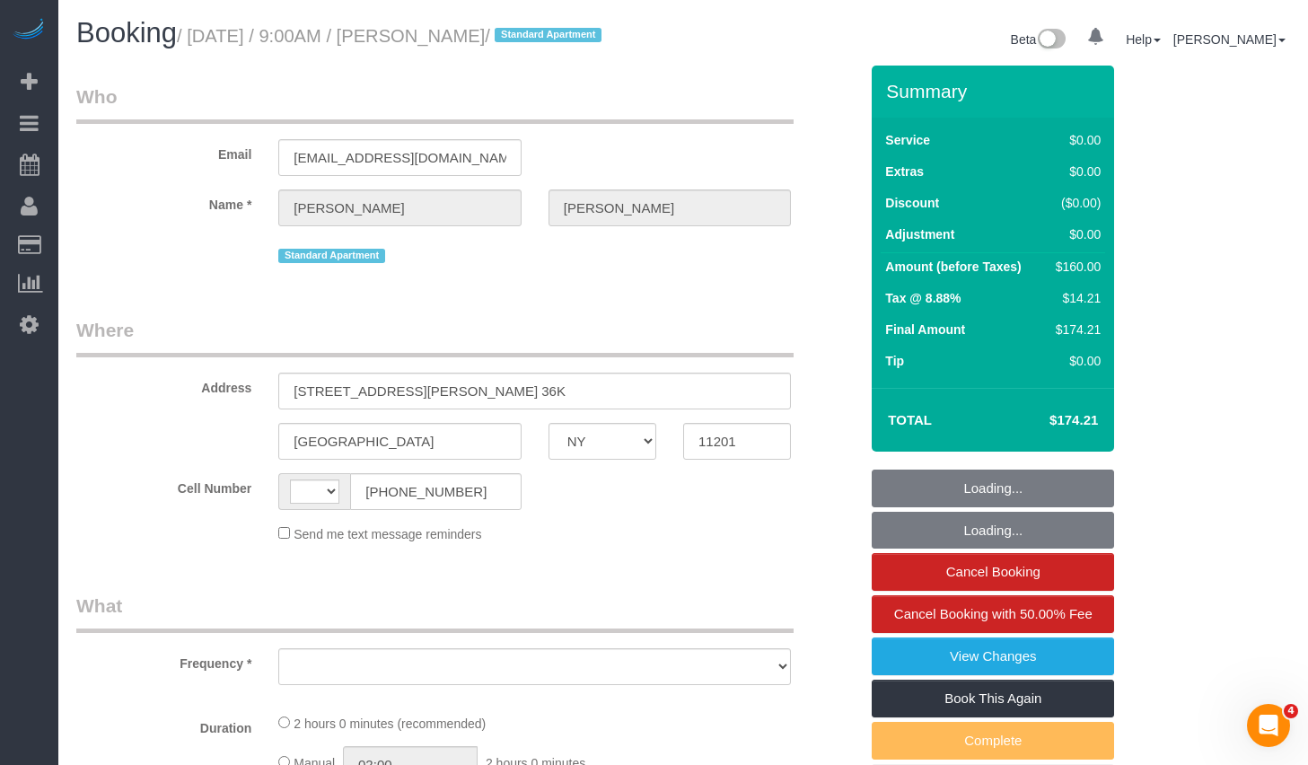
select select "string:stripe-pm_1RtFvz4VGloSiKo7Lccsu1In"
select select "spot1"
select select "number:89"
select select "number:90"
select select "number:15"
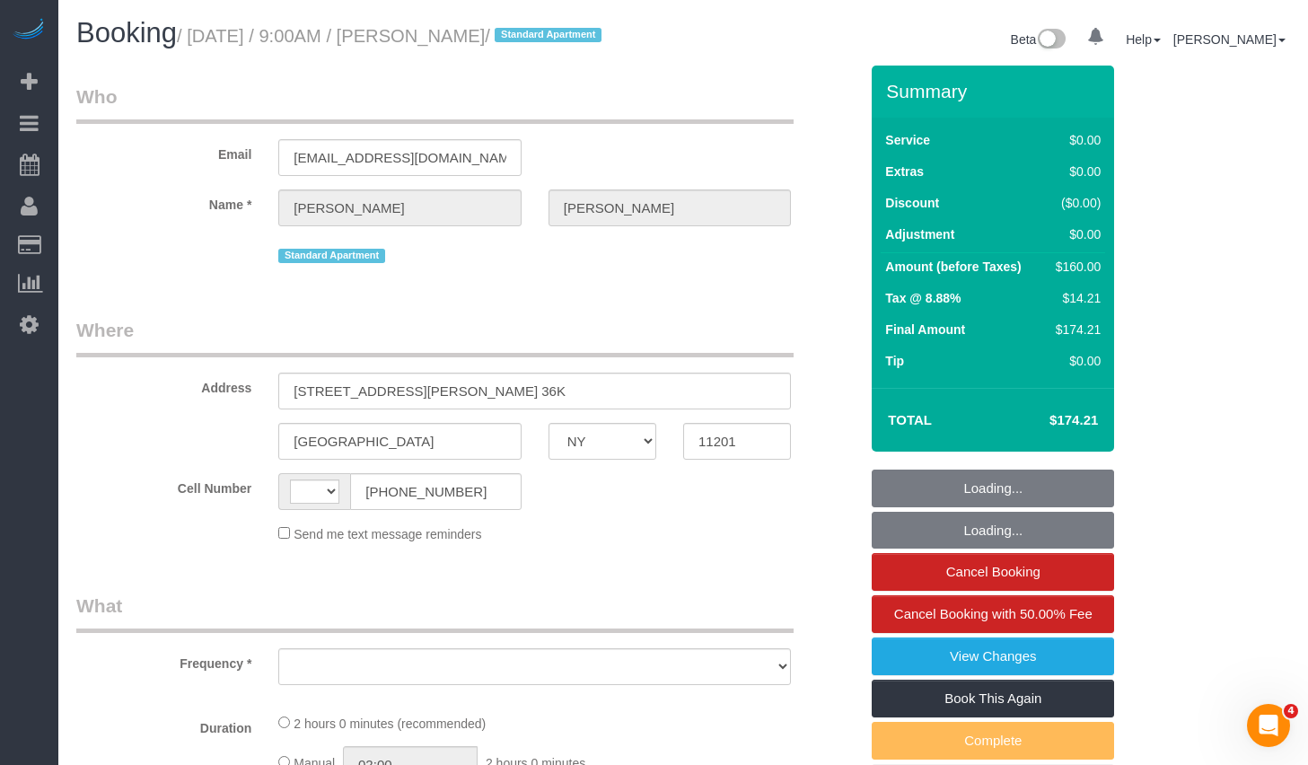
select select "number:5"
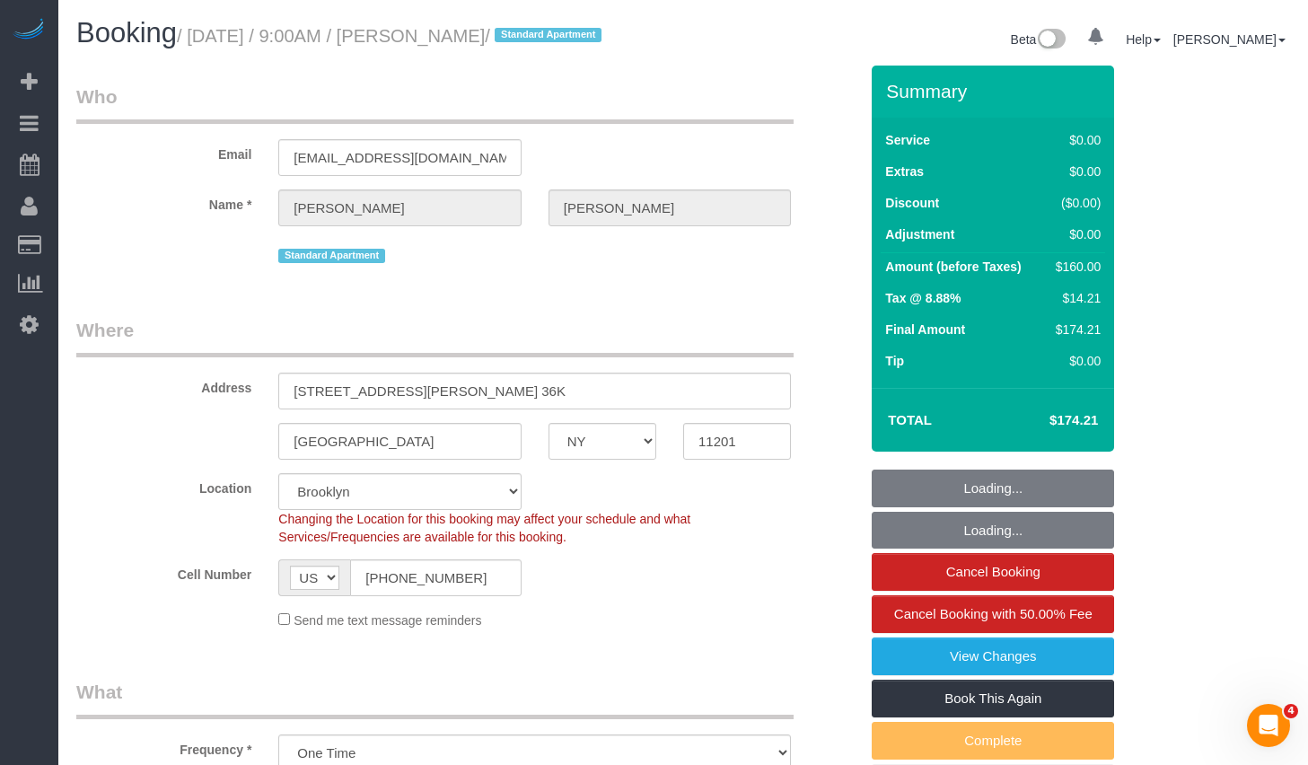
select select "1"
select select "object:1484"
select select "1"
select select "spot46"
copy small "Kathryn Lovell"
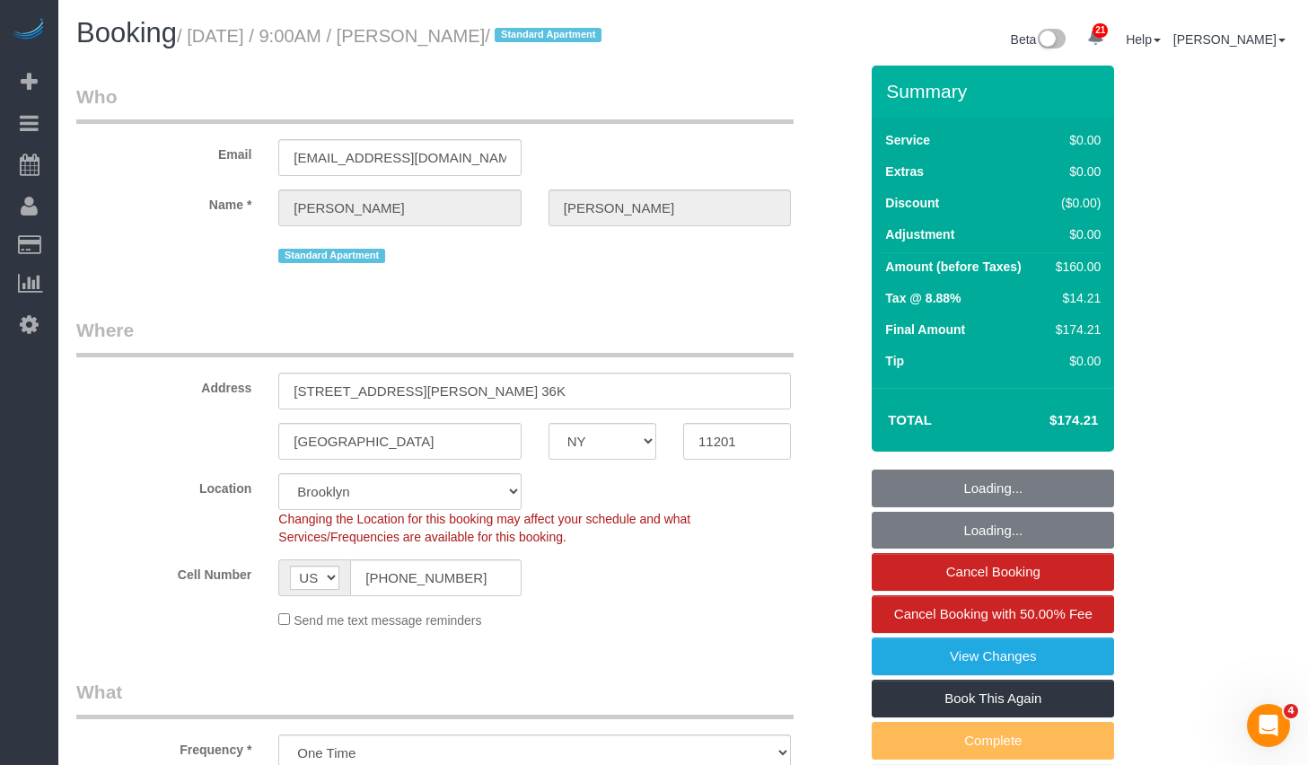
drag, startPoint x: 463, startPoint y: 37, endPoint x: 580, endPoint y: 44, distance: 116.9
click at [580, 44] on small "/ September 18, 2025 / 9:00AM / Kathryn Lovell / Standard Apartment" at bounding box center [392, 36] width 430 height 20
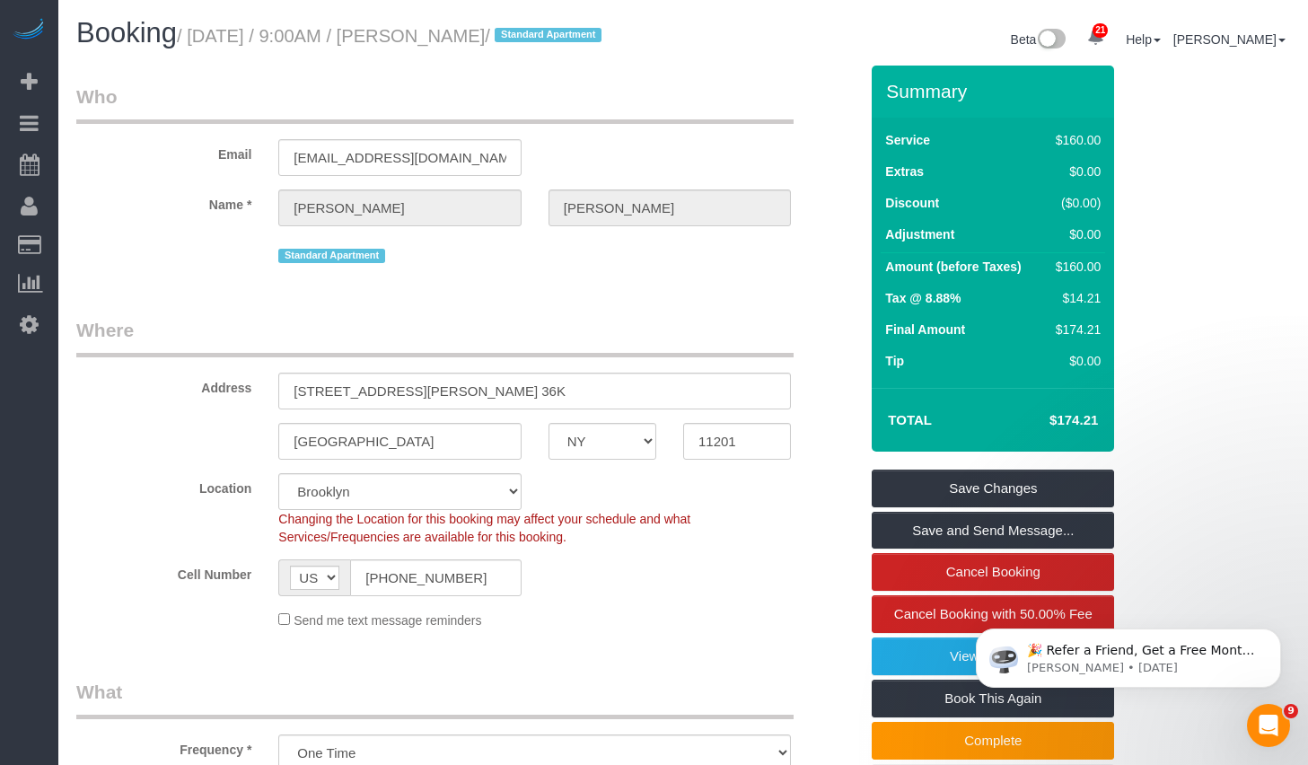
drag, startPoint x: 206, startPoint y: 40, endPoint x: 575, endPoint y: 44, distance: 369.8
click at [575, 44] on small "/ September 18, 2025 / 9:00AM / Kathryn Lovell / Standard Apartment" at bounding box center [392, 36] width 430 height 20
copy small "September 18, 2025 / 9:00AM / Kathryn Lovell"
